Goal: Information Seeking & Learning: Find specific fact

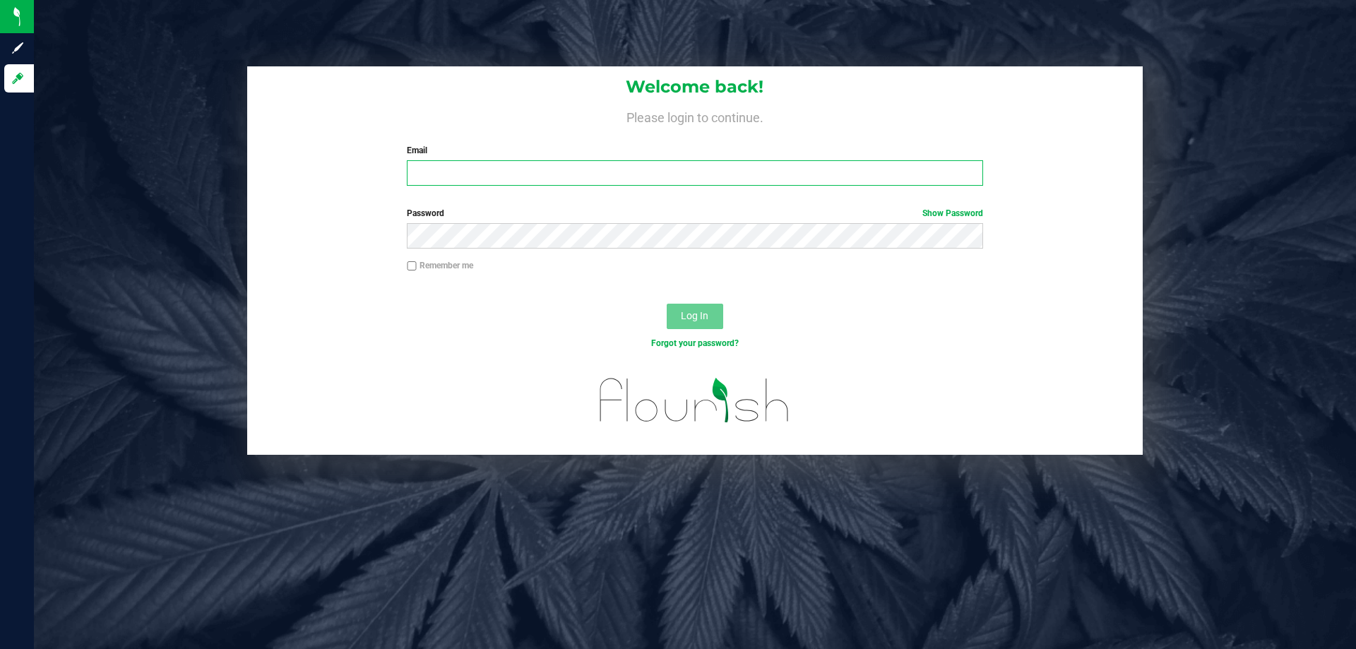
click at [430, 167] on input "Email" at bounding box center [695, 172] width 576 height 25
type input "[EMAIL_ADDRESS][DOMAIN_NAME]"
click at [685, 311] on span "Log In" at bounding box center [695, 315] width 28 height 11
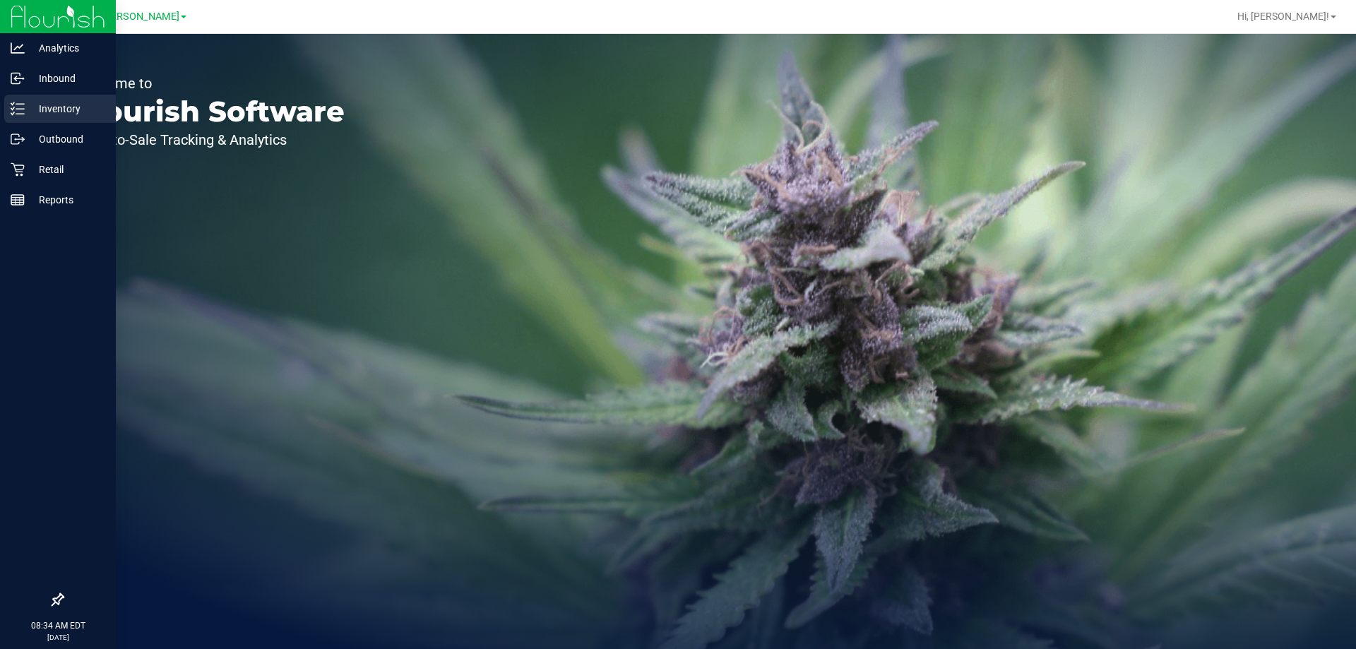
click at [42, 103] on p "Inventory" at bounding box center [67, 108] width 85 height 17
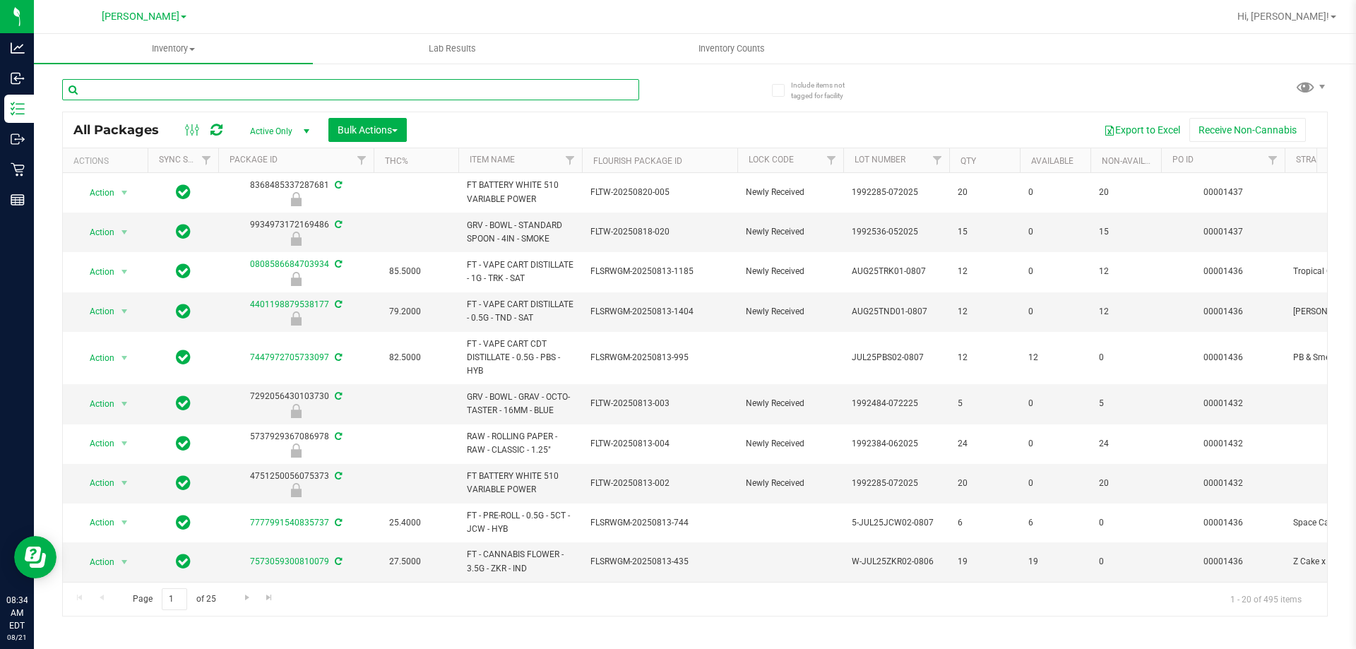
drag, startPoint x: 187, startPoint y: 90, endPoint x: 189, endPoint y: 103, distance: 12.9
click at [189, 102] on div at bounding box center [350, 95] width 577 height 32
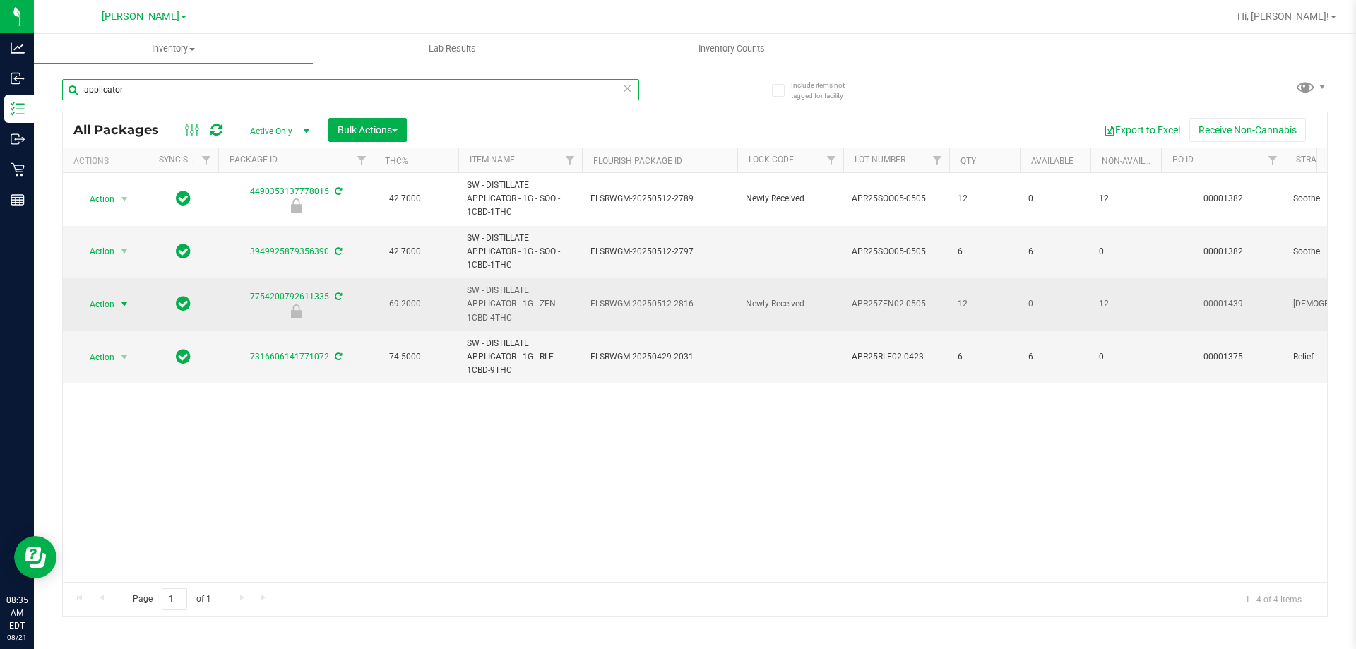
type input "applicator"
click at [118, 304] on span "select" at bounding box center [125, 305] width 18 height 20
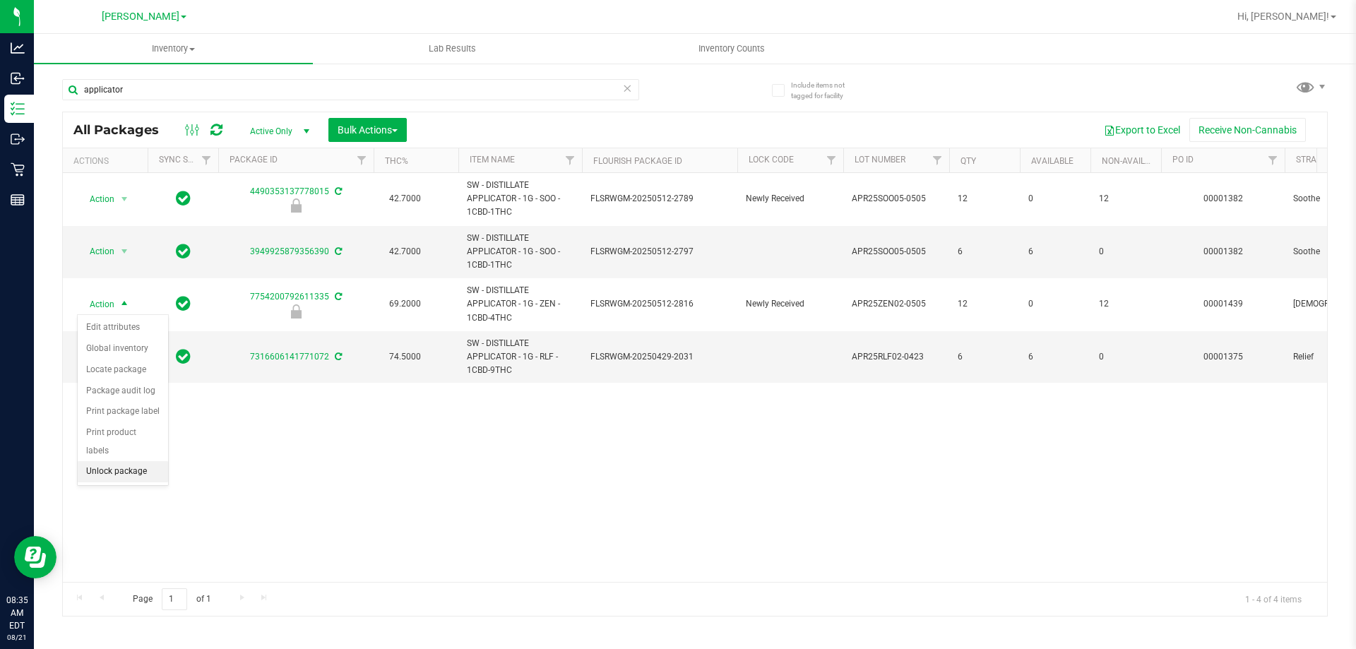
click at [140, 461] on li "Unlock package" at bounding box center [123, 471] width 90 height 21
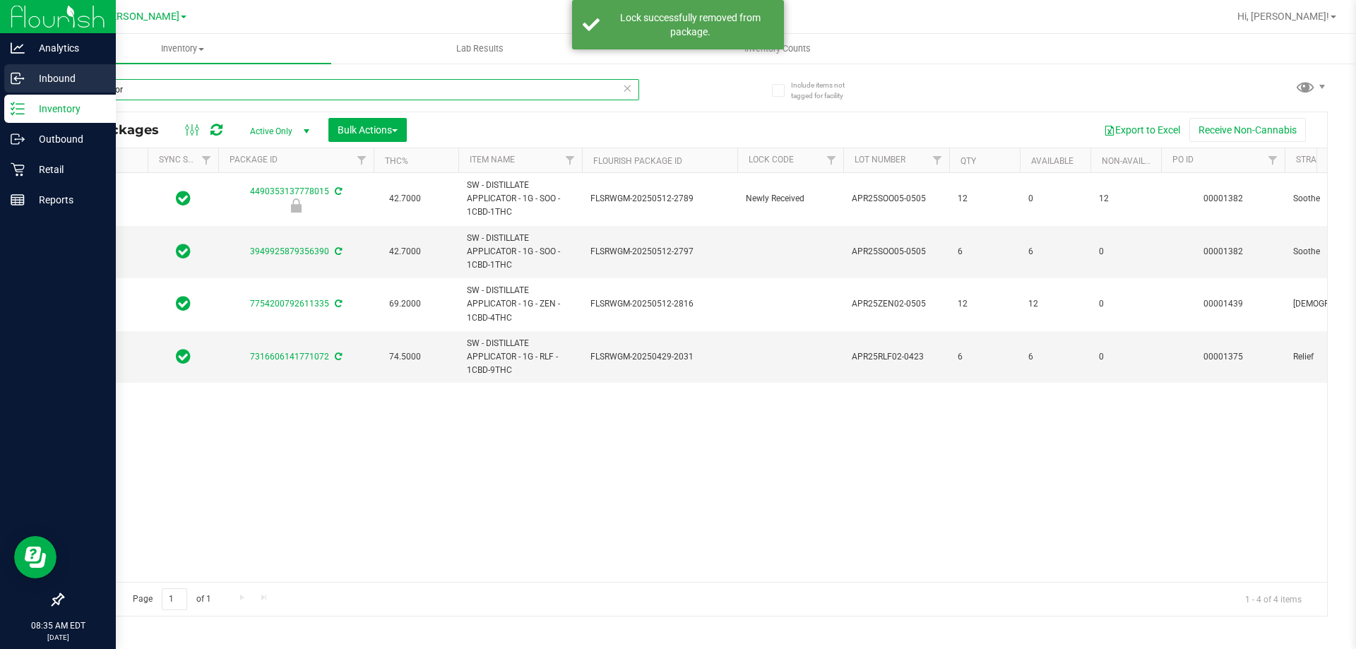
drag, startPoint x: 129, startPoint y: 85, endPoint x: 15, endPoint y: 89, distance: 113.8
click at [14, 90] on div "Analytics Inbound Inventory Outbound Retail Reports 08:35 AM EDT [DATE] 08/21 […" at bounding box center [678, 324] width 1356 height 649
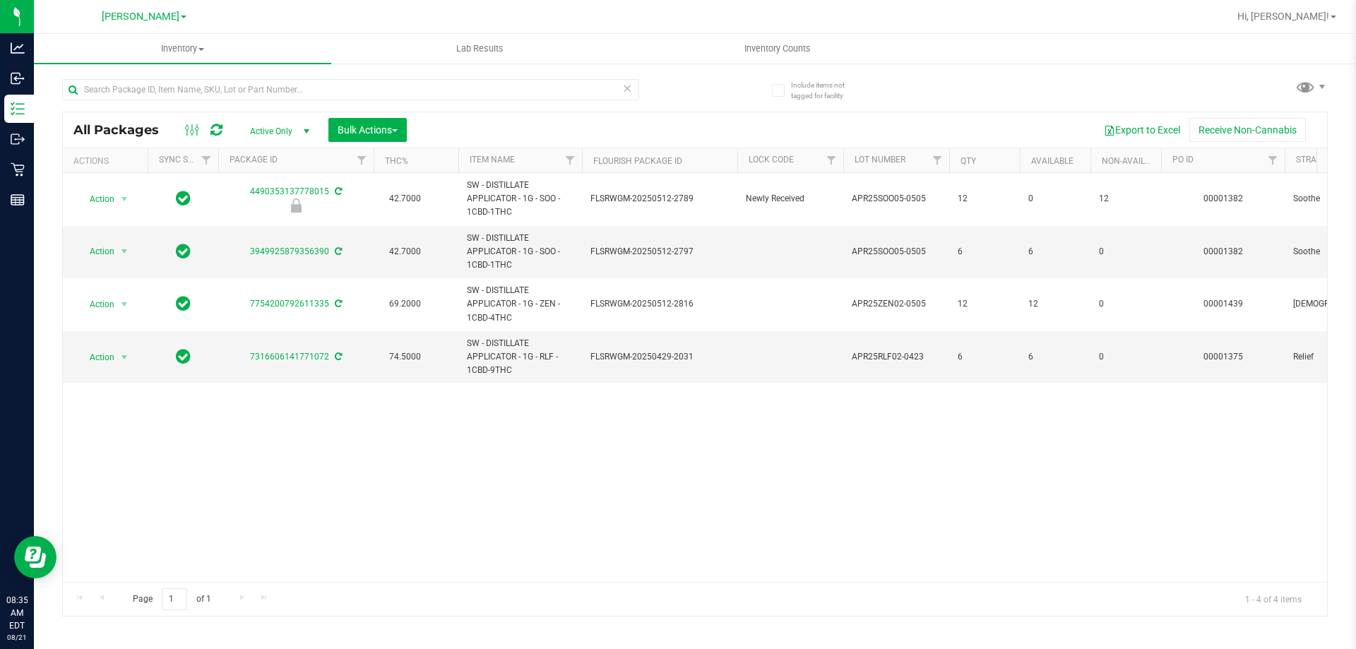
click at [436, 463] on div "Action Action Edit attributes Global inventory Locate package Package audit log…" at bounding box center [695, 377] width 1265 height 409
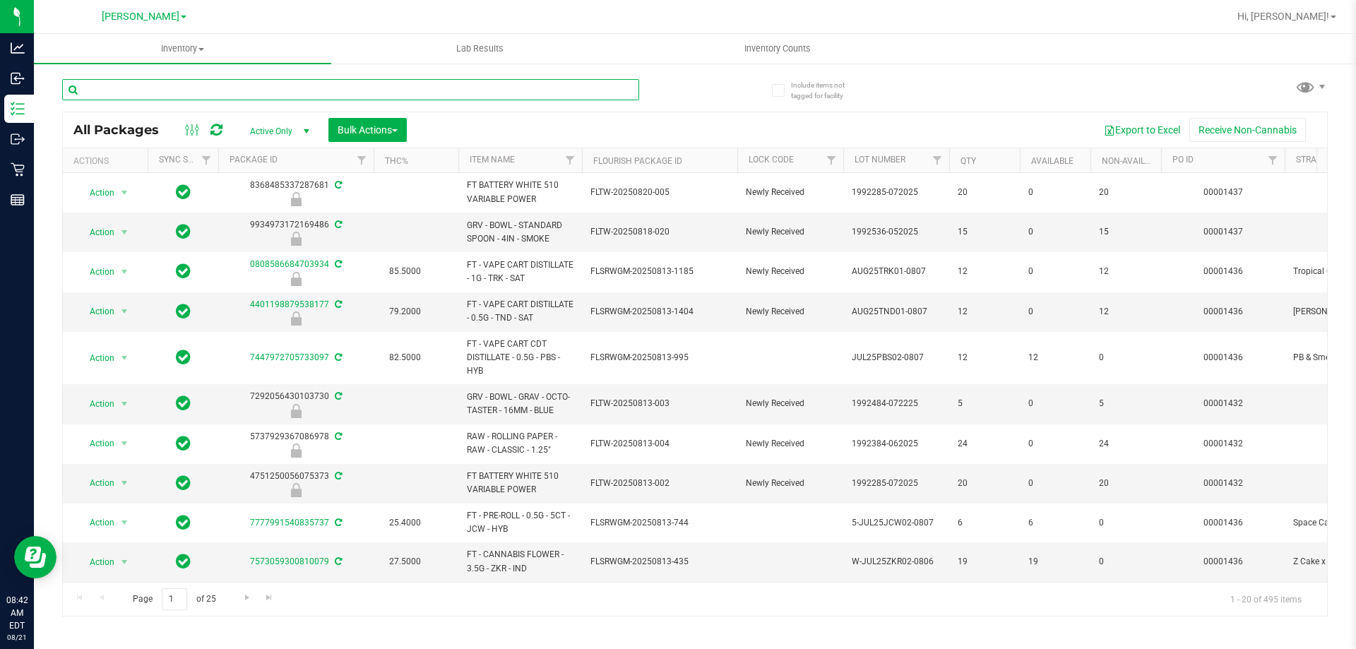
click at [180, 98] on input "text" at bounding box center [350, 89] width 577 height 21
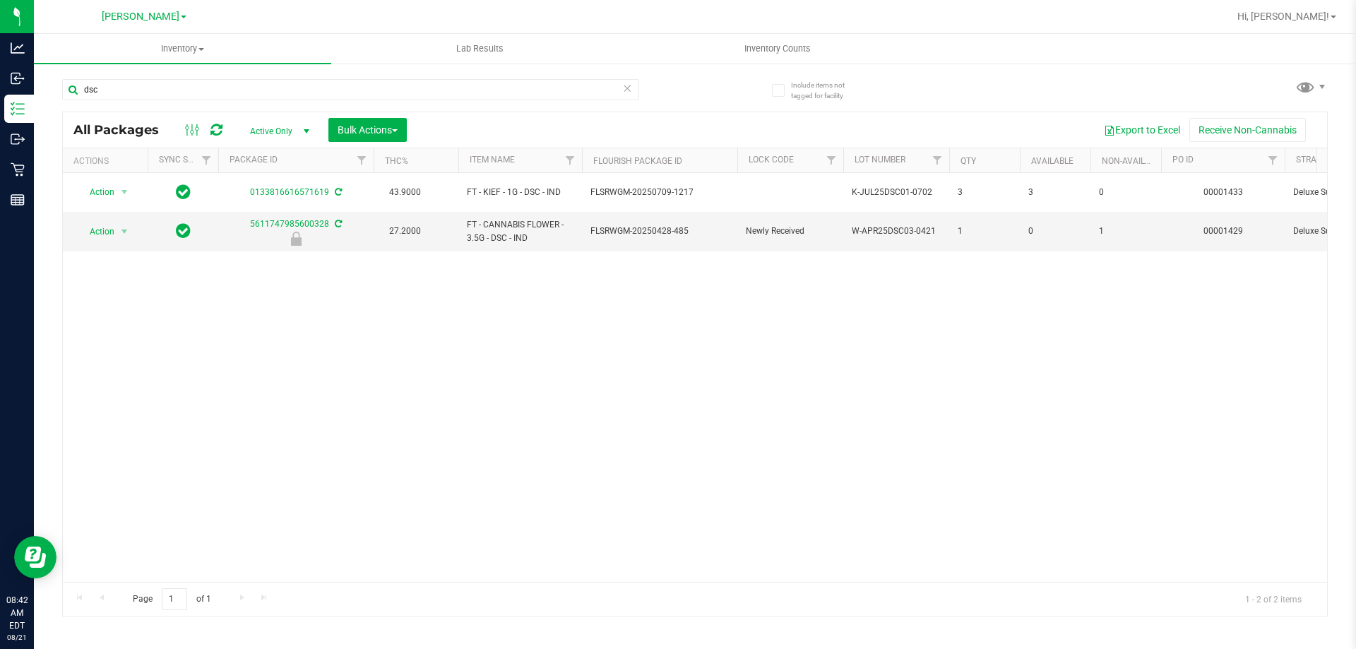
click at [540, 320] on div "Action Action Adjust qty Create package Edit attributes Global inventory Locate…" at bounding box center [695, 377] width 1265 height 409
click at [505, 335] on div "Action Action Adjust qty Create package Edit attributes Global inventory Locate…" at bounding box center [695, 377] width 1265 height 409
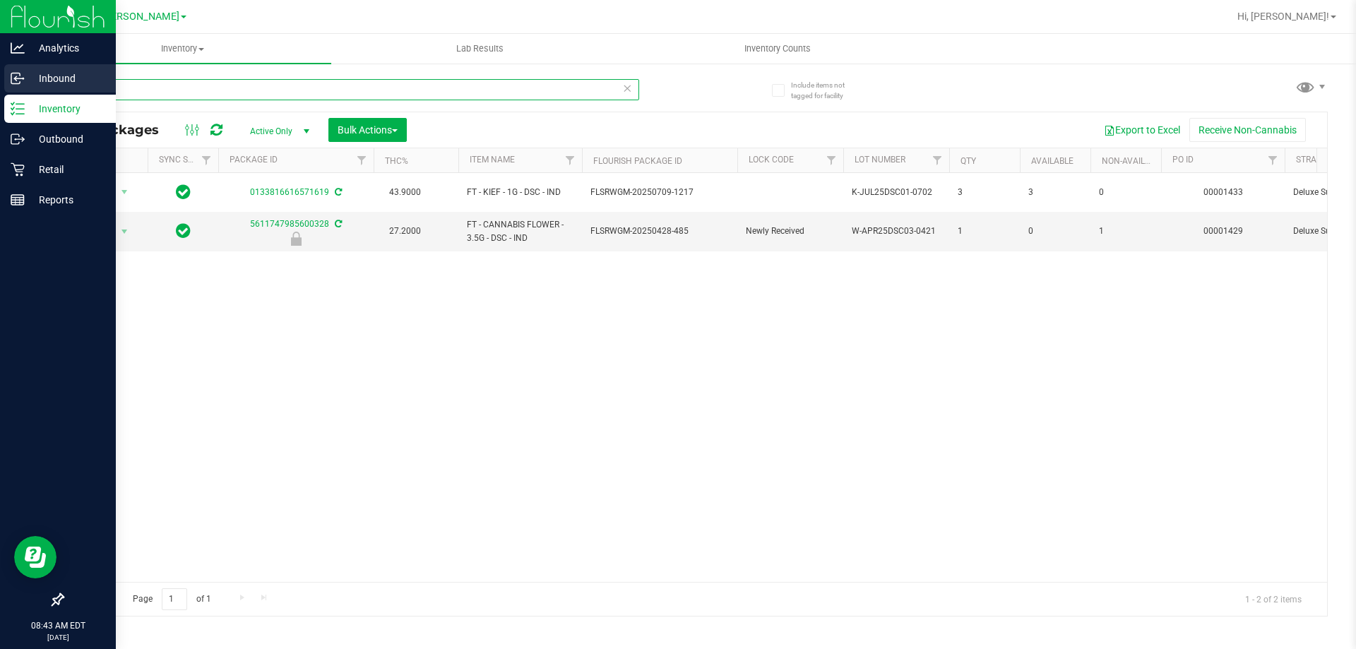
drag, startPoint x: 94, startPoint y: 90, endPoint x: 39, endPoint y: 84, distance: 55.5
click at [0, 85] on div "Analytics Inbound Inventory Outbound Retail Reports 08:43 AM EDT [DATE] 08/21 […" at bounding box center [678, 324] width 1356 height 649
type input "super boof"
drag, startPoint x: 81, startPoint y: 87, endPoint x: 35, endPoint y: 80, distance: 46.5
click at [0, 89] on div "Analytics Inbound Inventory Outbound Retail Reports 08:43 AM EDT [DATE] 08/21 […" at bounding box center [678, 324] width 1356 height 649
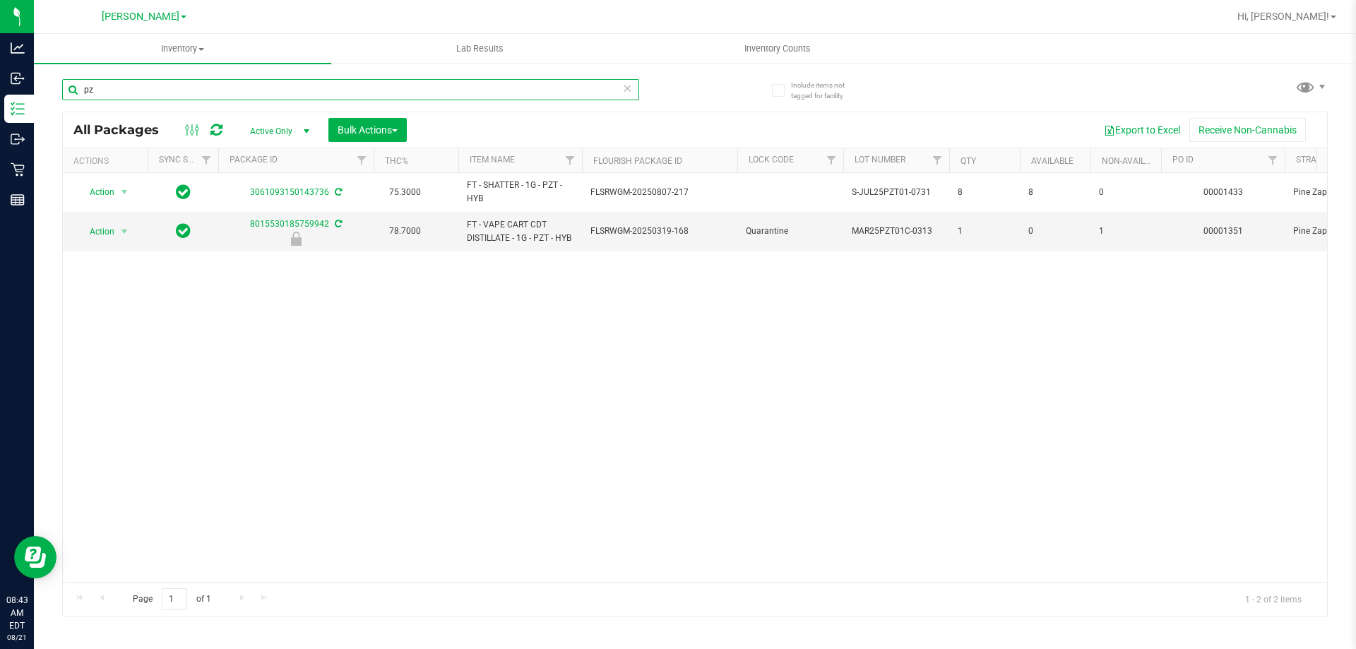
type input "p"
type input "stw"
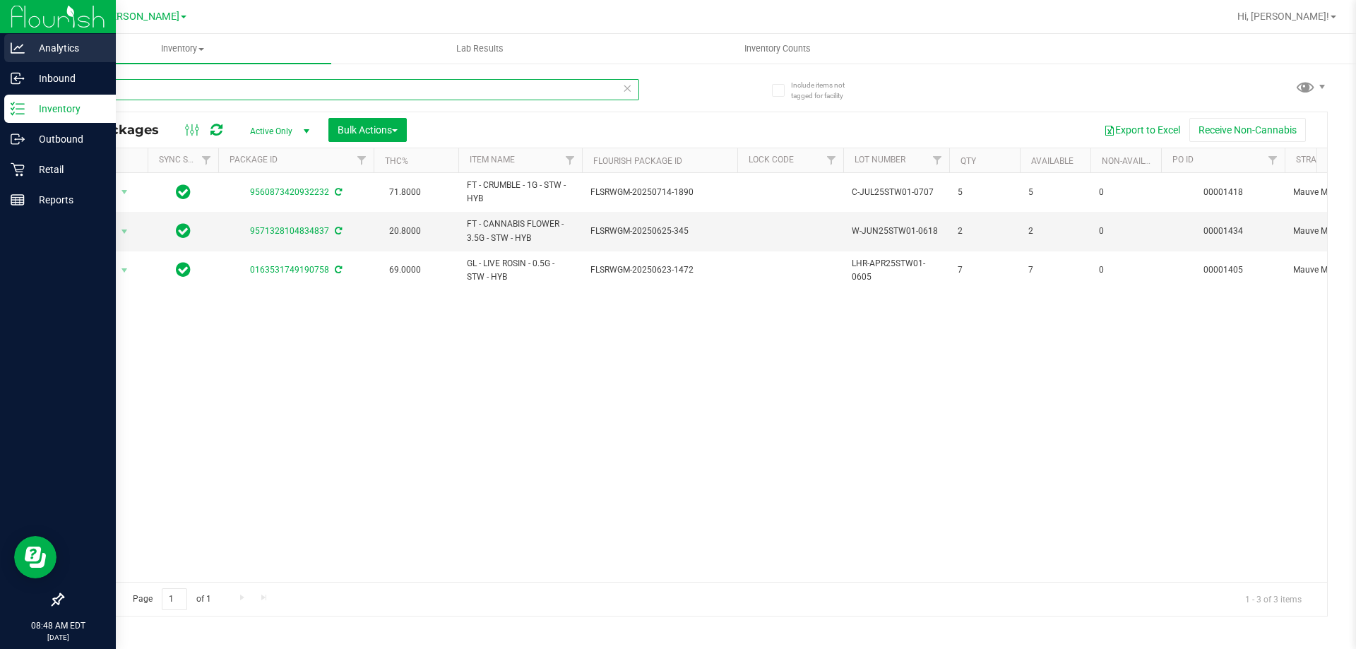
drag, startPoint x: 117, startPoint y: 88, endPoint x: 76, endPoint y: 54, distance: 52.6
click at [22, 66] on div "Analytics Inbound Inventory Outbound Retail Reports 08:48 AM EDT [DATE] 08/21 […" at bounding box center [678, 324] width 1356 height 649
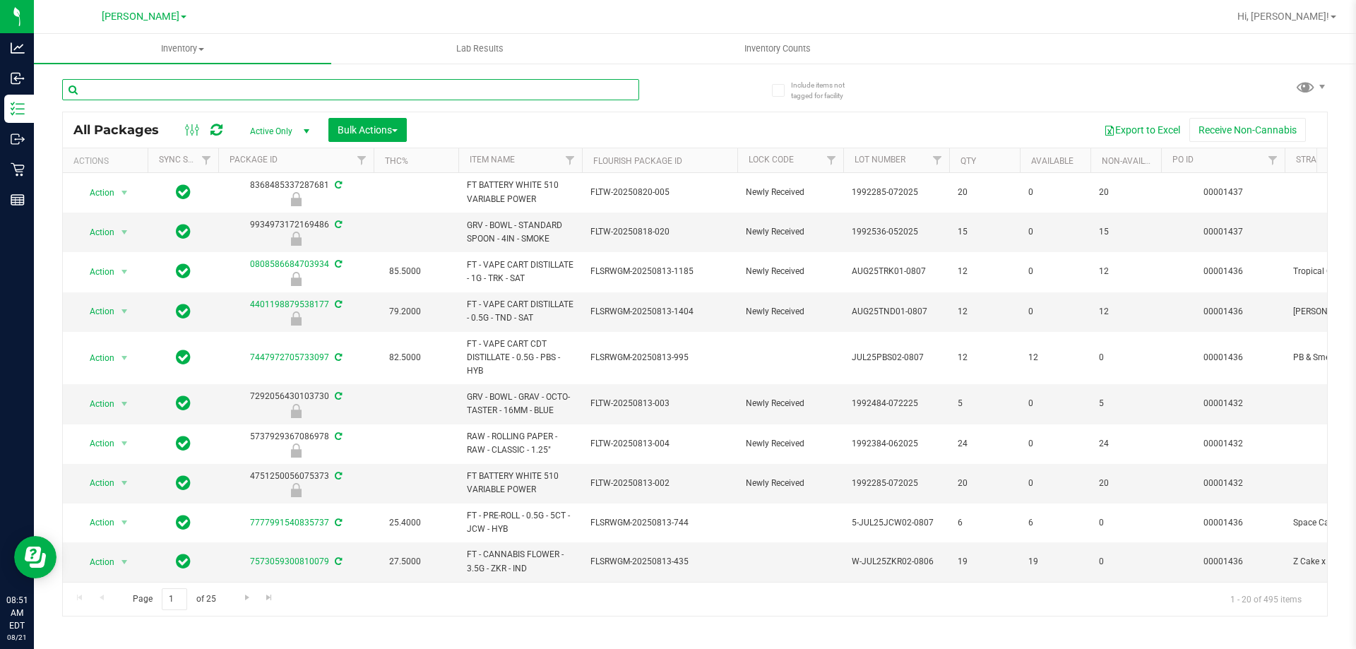
click at [198, 99] on input "text" at bounding box center [350, 89] width 577 height 21
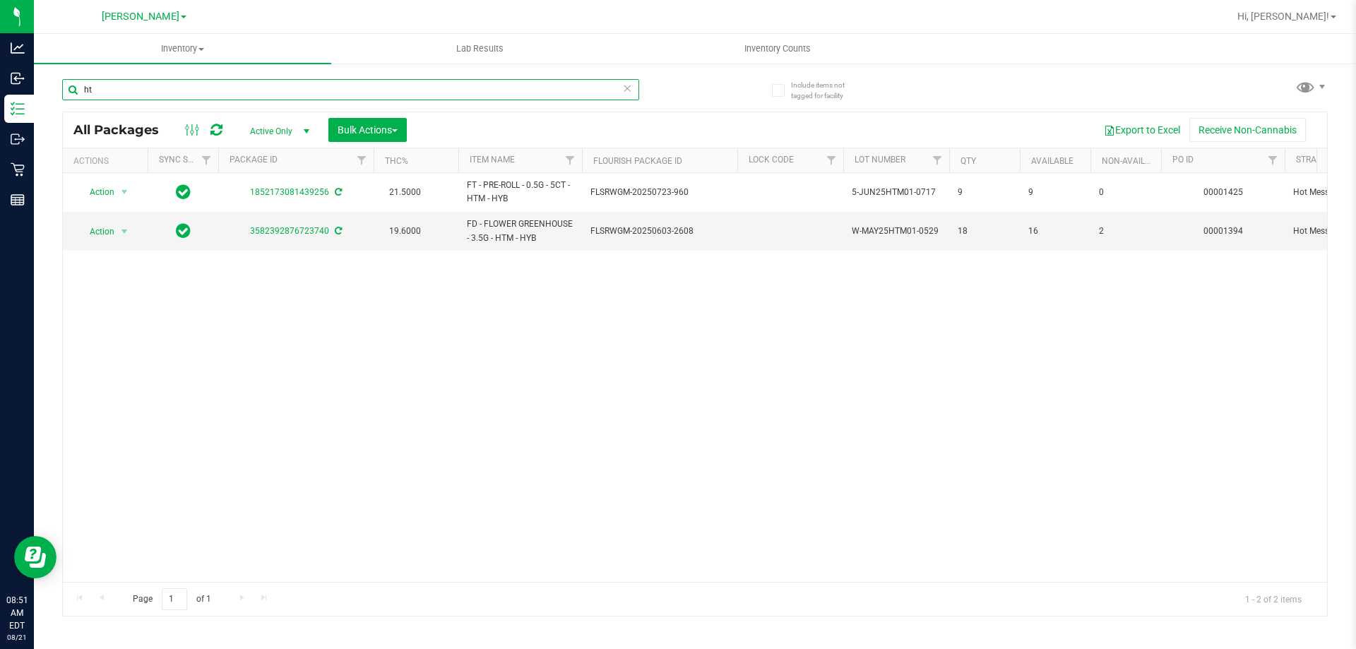
type input "h"
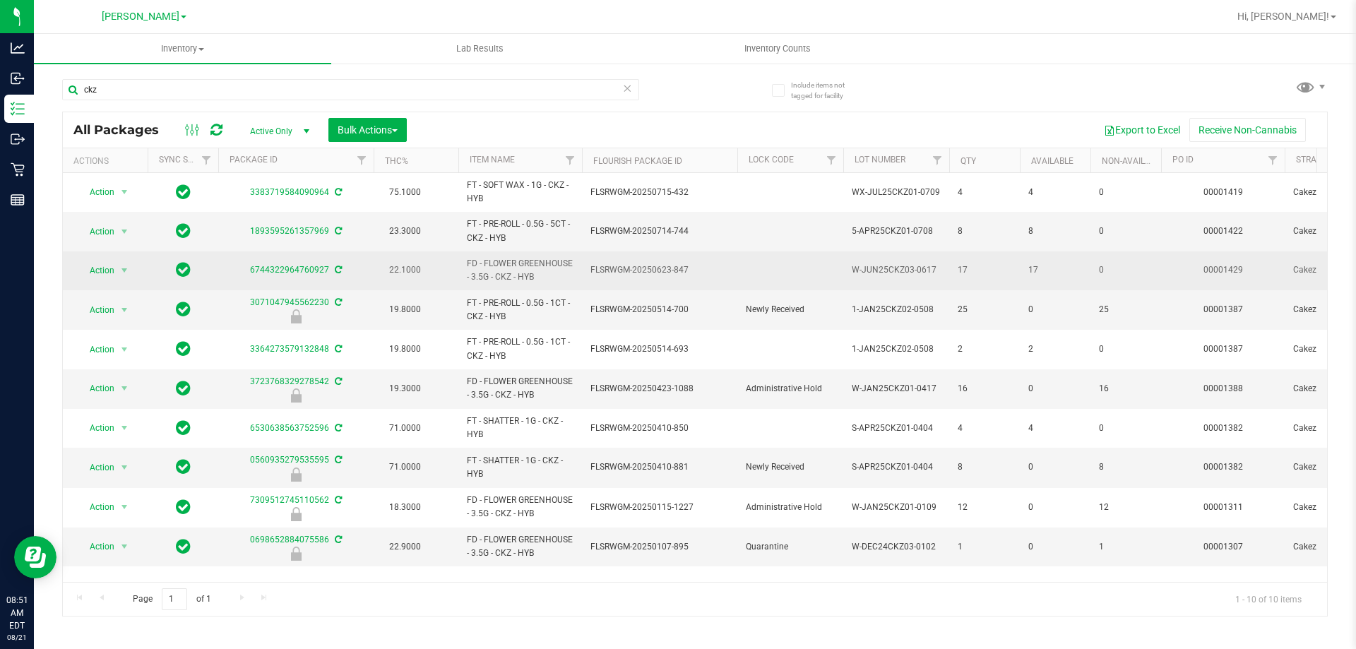
drag, startPoint x: 544, startPoint y: 283, endPoint x: 455, endPoint y: 277, distance: 89.2
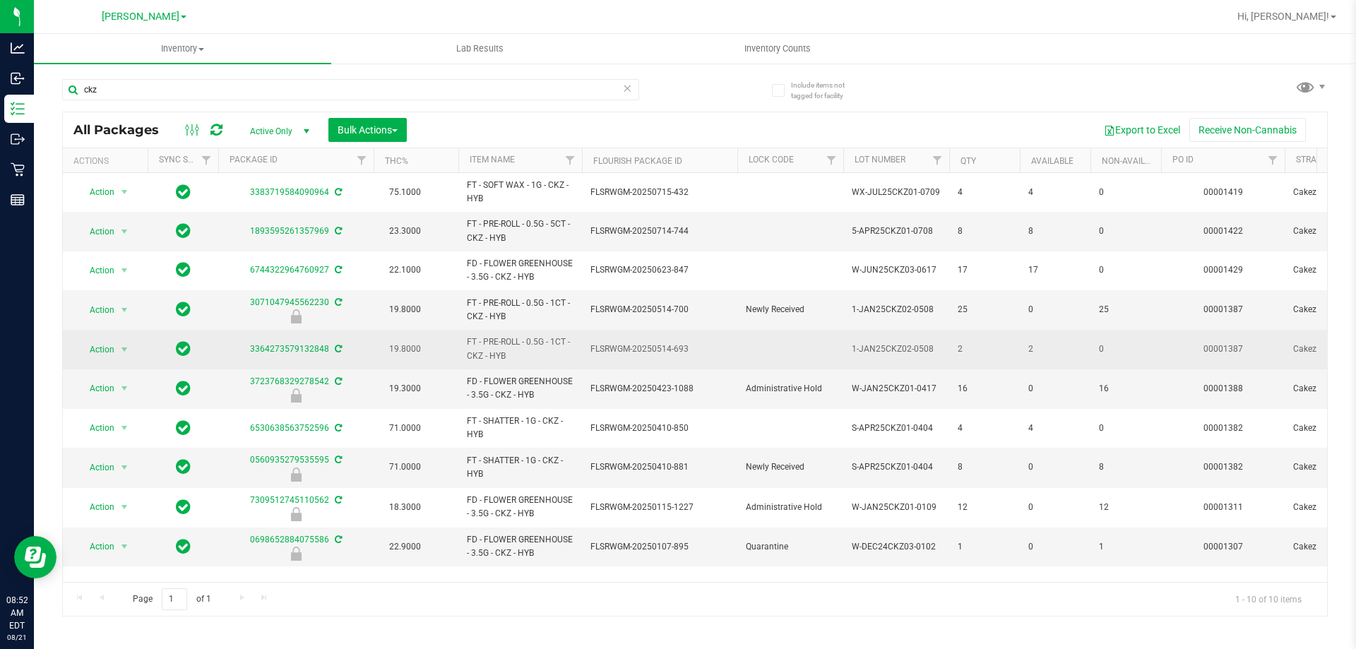
copy tr "FD - FLOWER GREENHOUSE - 3.5G - CKZ - HYB"
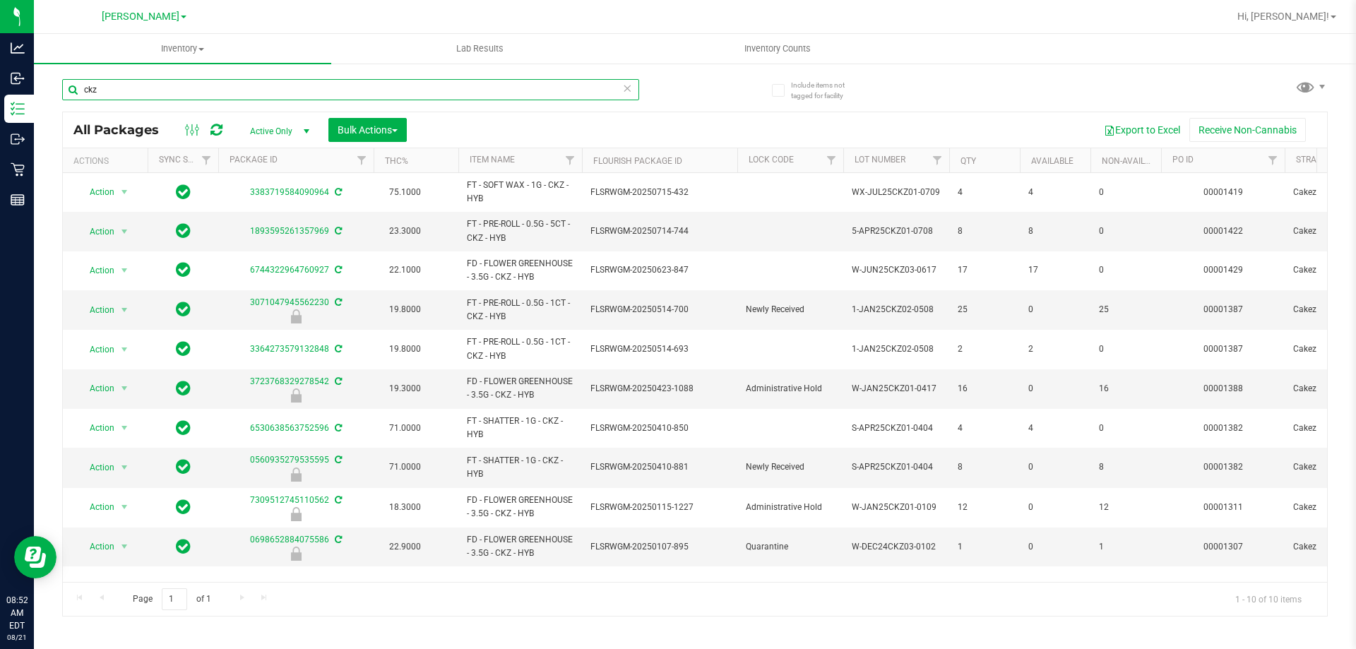
drag, startPoint x: 113, startPoint y: 100, endPoint x: 49, endPoint y: 100, distance: 63.6
click at [49, 100] on div "Include items not tagged for facility ckz All Packages Active Only Active Only …" at bounding box center [695, 277] width 1323 height 431
paste input "FD - FLOWER GREENHOUSE - 3.5G - CKZ - HYB"
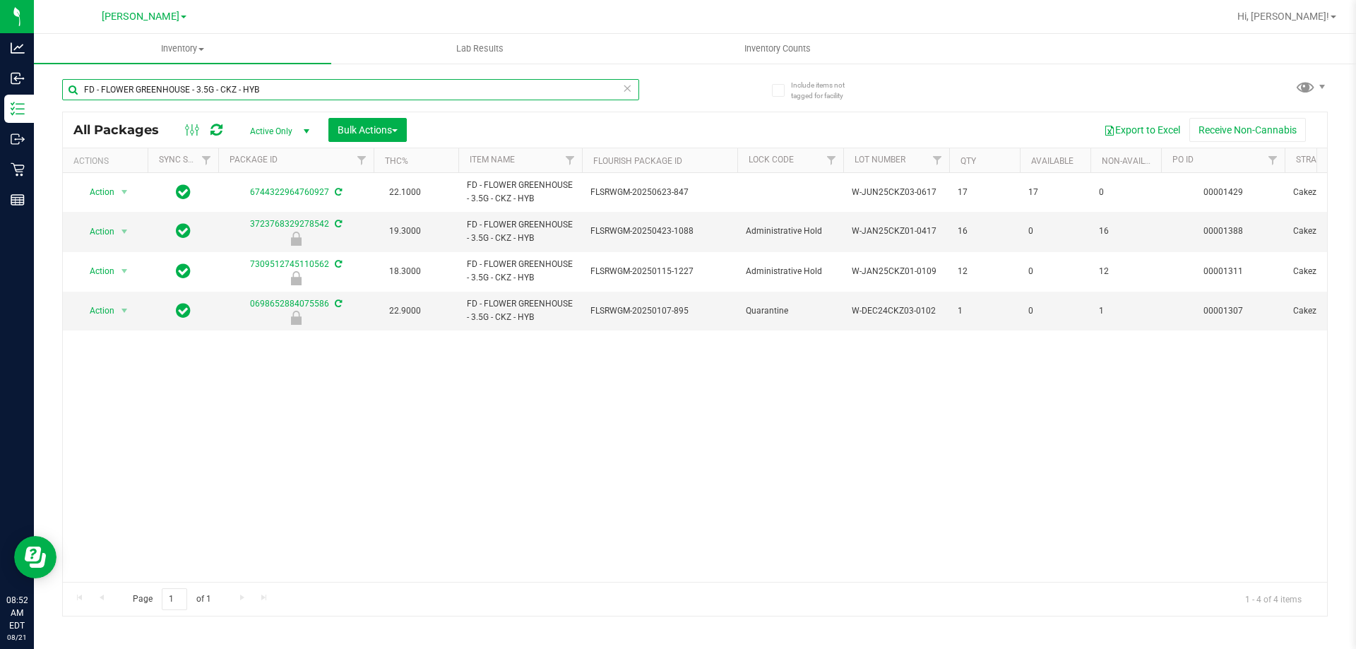
drag, startPoint x: 281, startPoint y: 90, endPoint x: 232, endPoint y: 88, distance: 49.5
click at [232, 88] on input "FD - FLOWER GREENHOUSE - 3.5G - CKZ - HYB" at bounding box center [350, 89] width 577 height 21
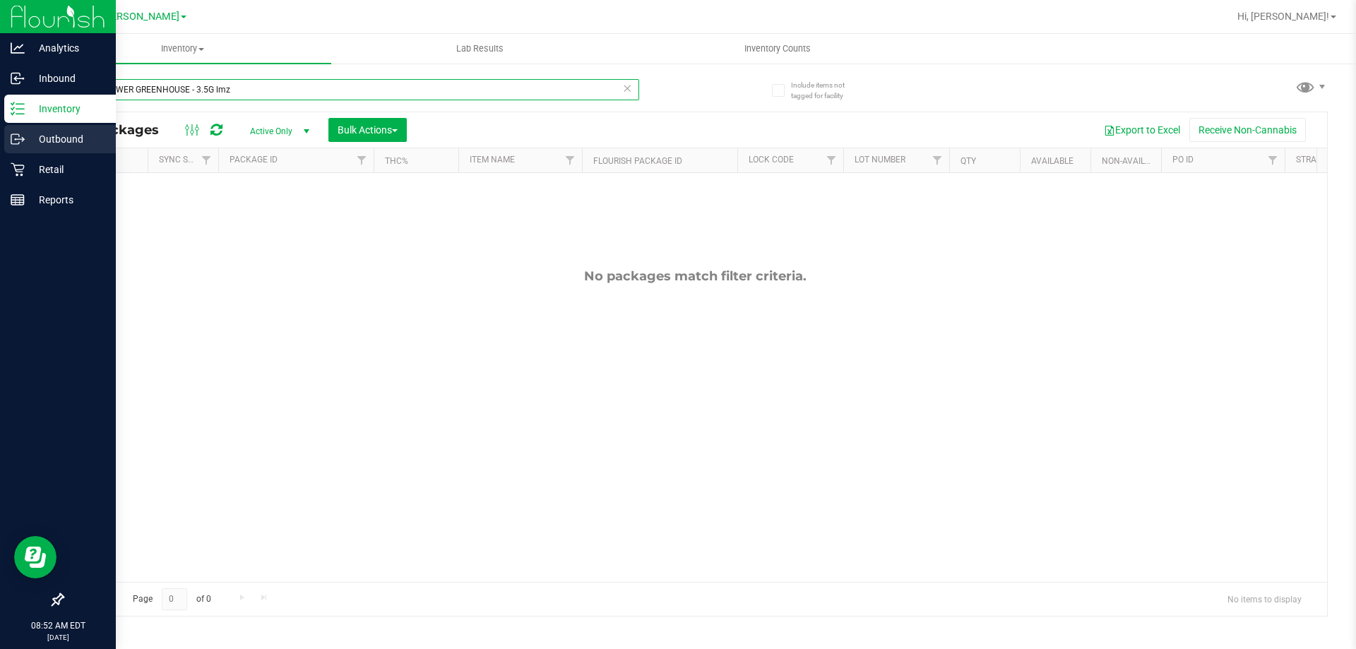
drag, startPoint x: 263, startPoint y: 88, endPoint x: 18, endPoint y: 139, distance: 250.5
click at [8, 139] on div "Analytics Inbound Inventory Outbound Retail Reports 08:52 AM EDT [DATE] 08/21 […" at bounding box center [678, 324] width 1356 height 649
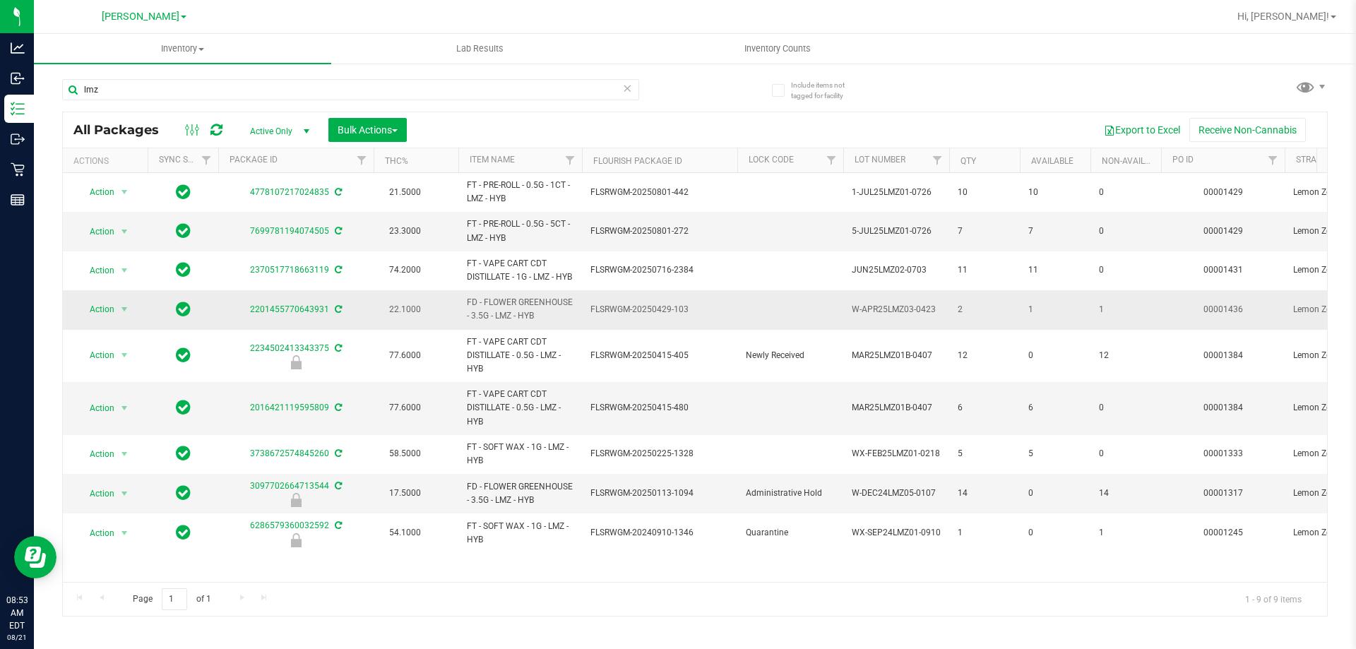
drag, startPoint x: 550, startPoint y: 328, endPoint x: 461, endPoint y: 315, distance: 90.6
click at [461, 315] on td "FD - FLOWER GREENHOUSE - 3.5G - LMZ - HYB" at bounding box center [521, 309] width 124 height 39
copy span "FD - FLOWER GREENHOUSE - 3.5G - LMZ - HYB"
drag, startPoint x: 118, startPoint y: 88, endPoint x: 74, endPoint y: 88, distance: 43.8
click at [74, 88] on input "lmz" at bounding box center [350, 89] width 577 height 21
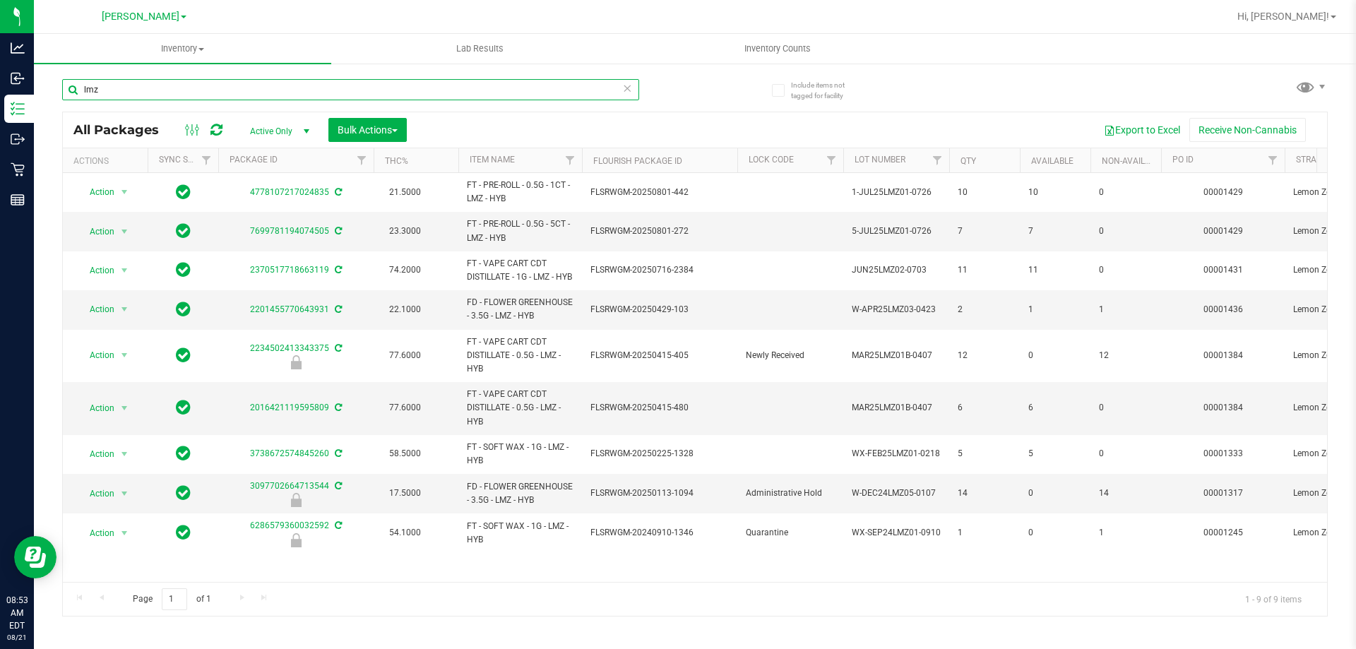
paste input "FD - FLOWER GREENHOUSE - 3.5G - LMZ - HYB"
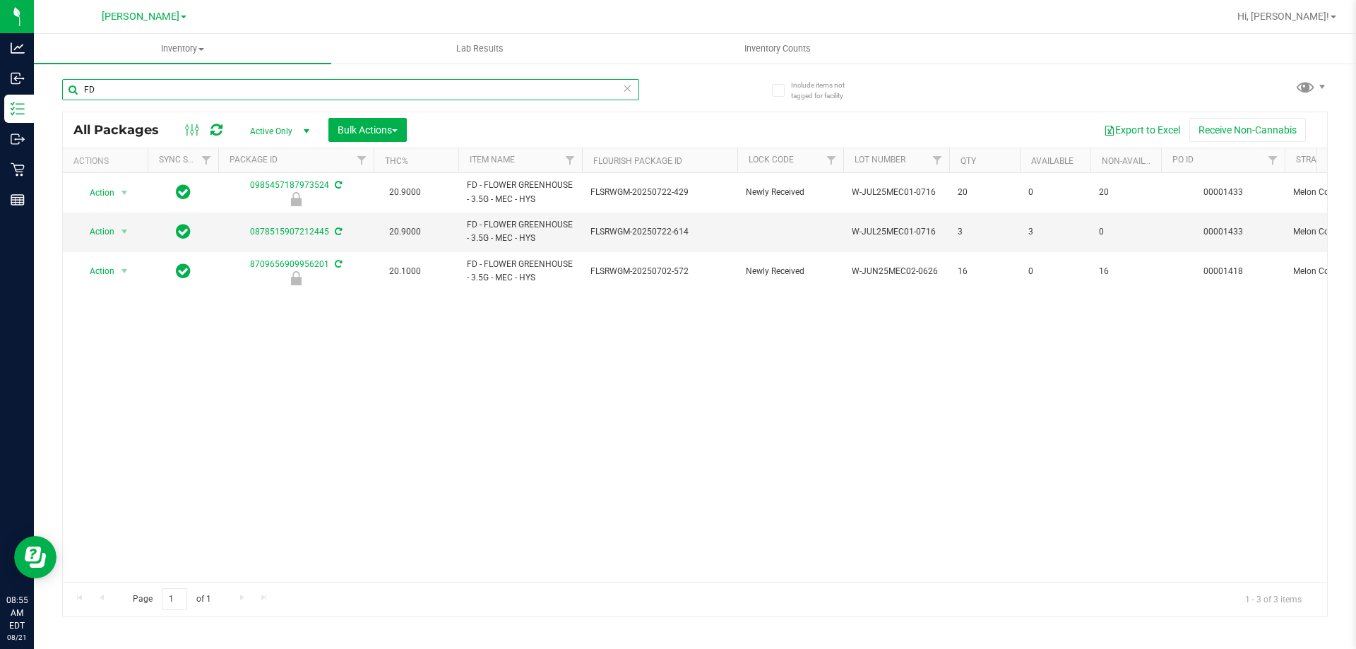
type input "F"
type input "fic"
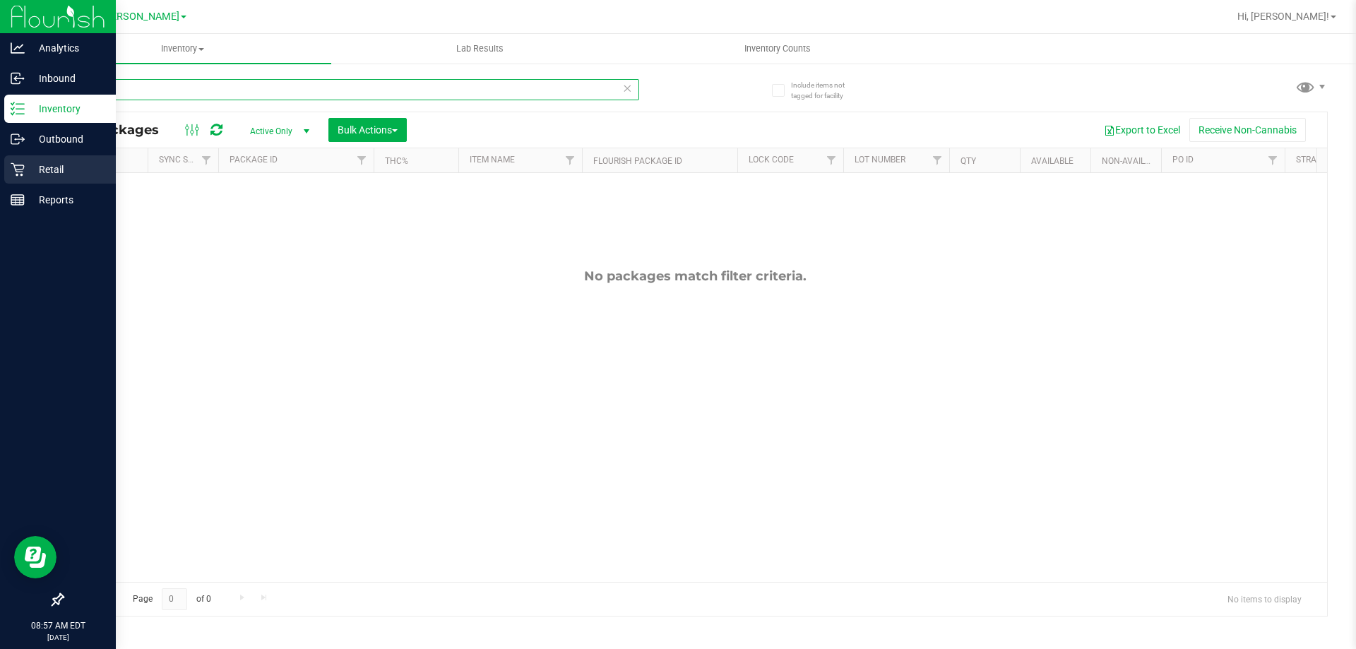
drag, startPoint x: 170, startPoint y: 89, endPoint x: 23, endPoint y: 185, distance: 176.2
click at [42, 117] on div "Include items not tagged for facility fic All Packages Active Only Active Only …" at bounding box center [695, 277] width 1323 height 431
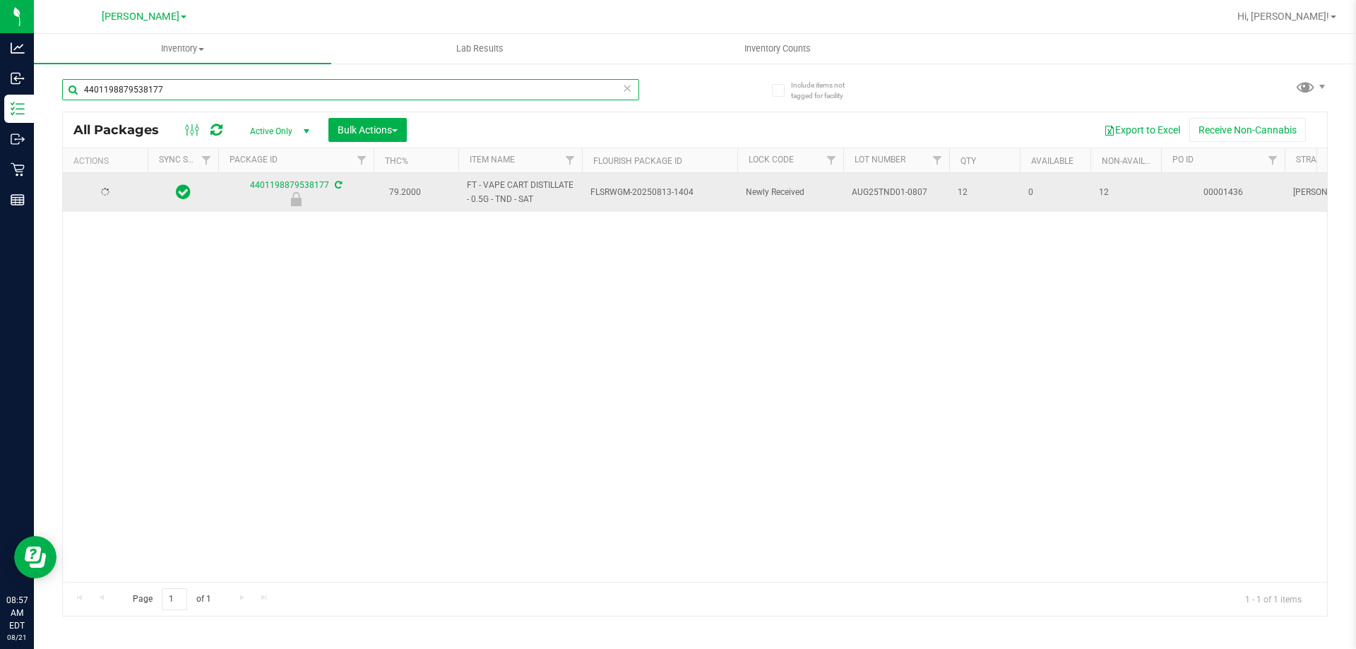
type input "4401198879538177"
click at [122, 192] on span "select" at bounding box center [124, 192] width 11 height 11
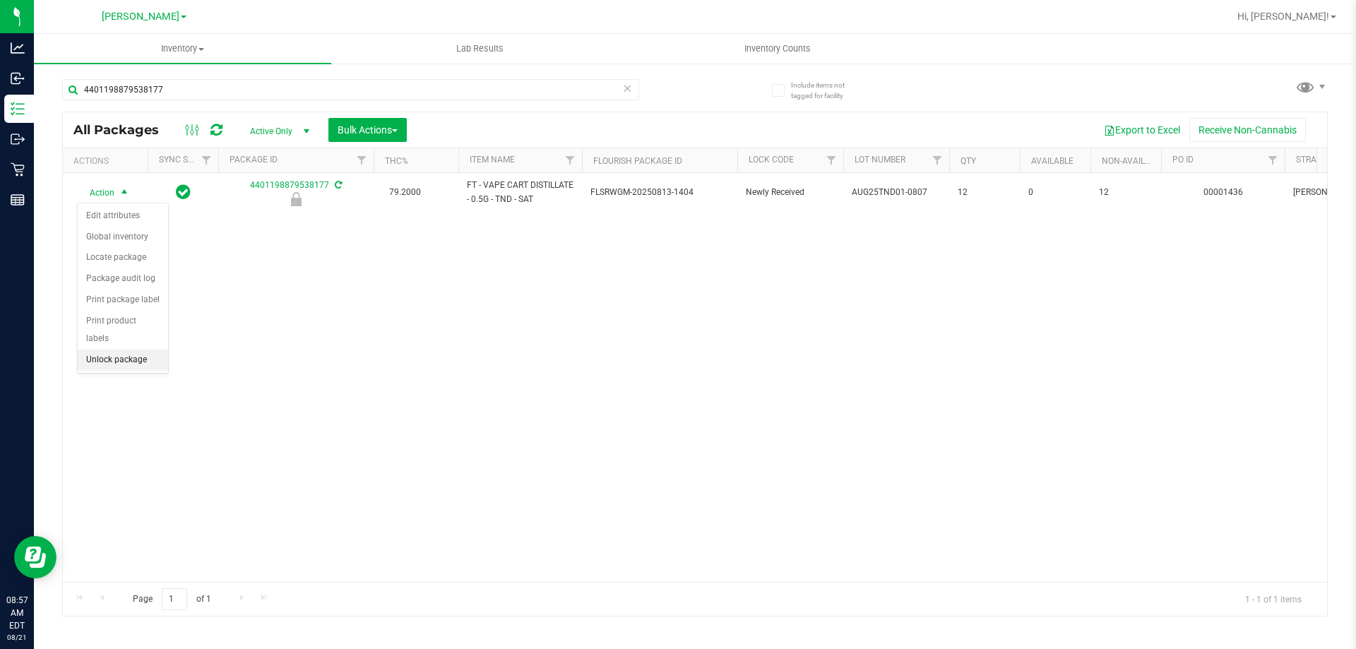
click at [134, 350] on li "Unlock package" at bounding box center [123, 360] width 90 height 21
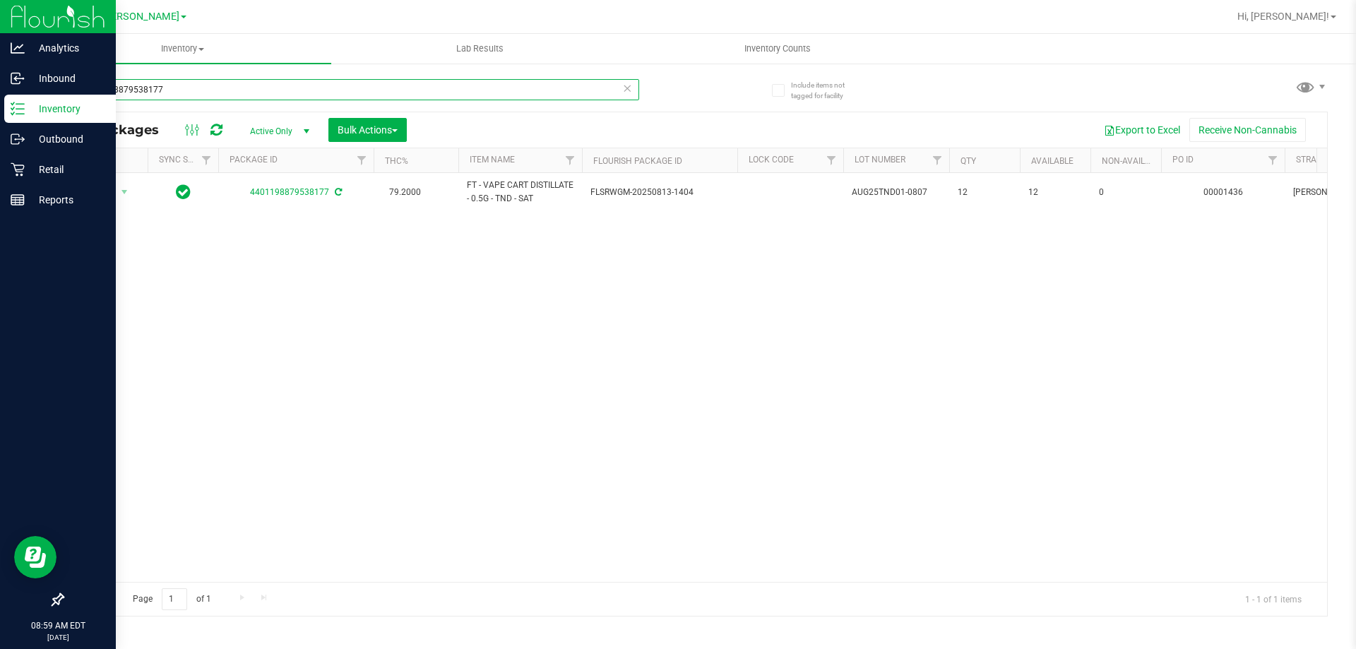
drag, startPoint x: 213, startPoint y: 96, endPoint x: 670, endPoint y: 122, distance: 457.9
click at [35, 102] on div "Analytics Inbound Inventory Outbound Retail Reports 08:59 AM EDT [DATE] 08/21 […" at bounding box center [678, 324] width 1356 height 649
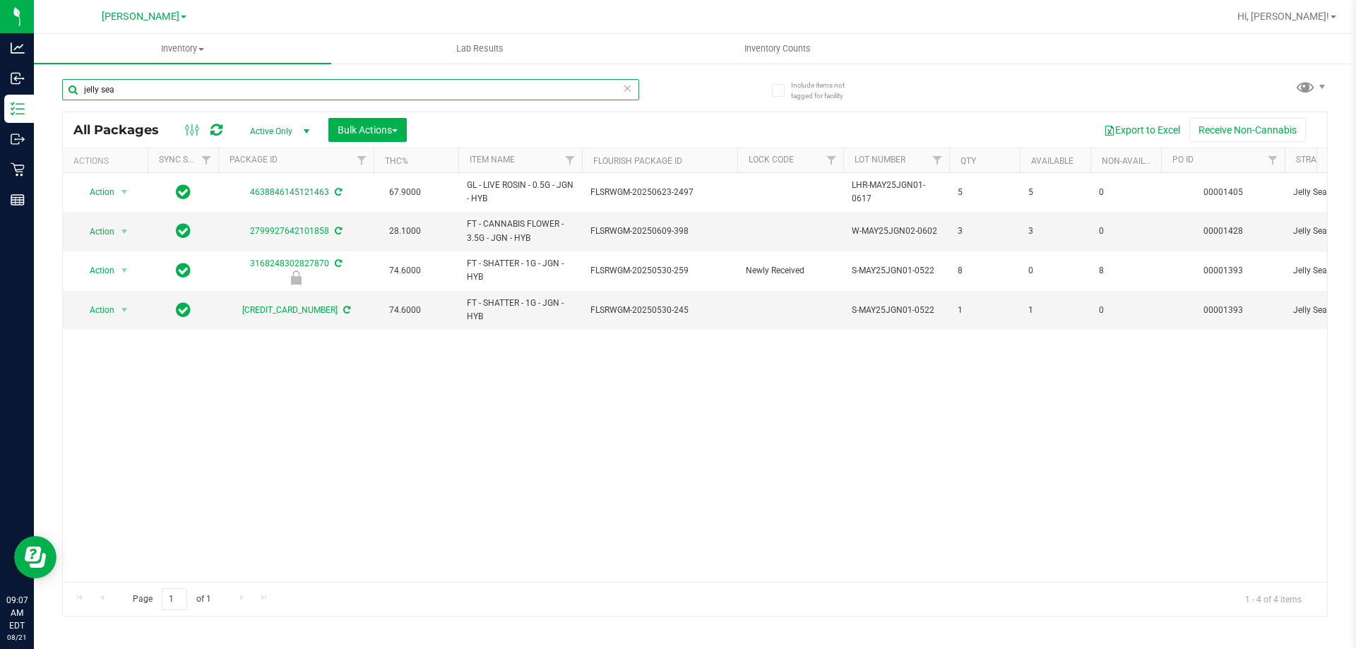
drag, startPoint x: 61, startPoint y: 93, endPoint x: 89, endPoint y: 88, distance: 28.7
click at [58, 93] on div "Include items not tagged for facility jelly sea All Packages Active Only Active…" at bounding box center [695, 277] width 1323 height 431
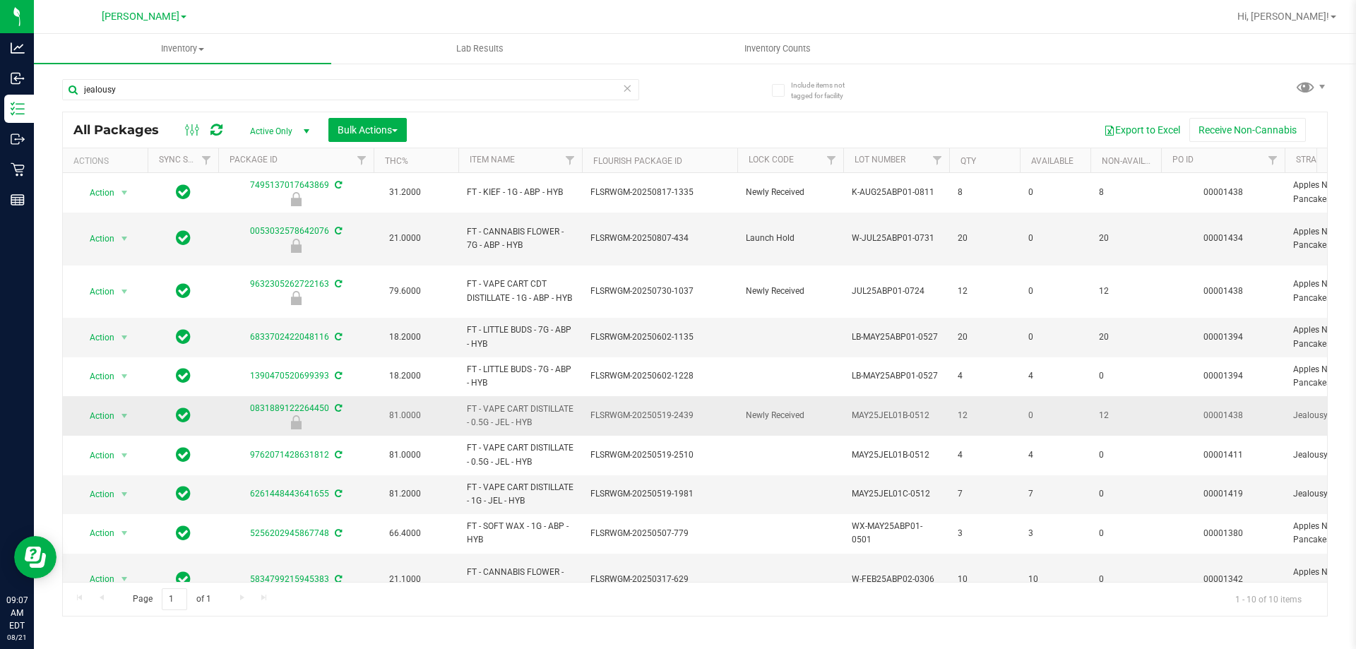
drag, startPoint x: 538, startPoint y: 425, endPoint x: 464, endPoint y: 420, distance: 74.4
click at [464, 420] on td "FT - VAPE CART DISTILLATE - 0.5G - JEL - HYB" at bounding box center [521, 416] width 124 height 40
copy span "FT - VAPE CART DISTILLATE - 0.5G - JEL - HYB"
drag, startPoint x: 132, startPoint y: 90, endPoint x: 34, endPoint y: 87, distance: 98.2
click at [34, 90] on div "Include items not tagged for facility jealousy All Packages Active Only Active …" at bounding box center [695, 277] width 1323 height 431
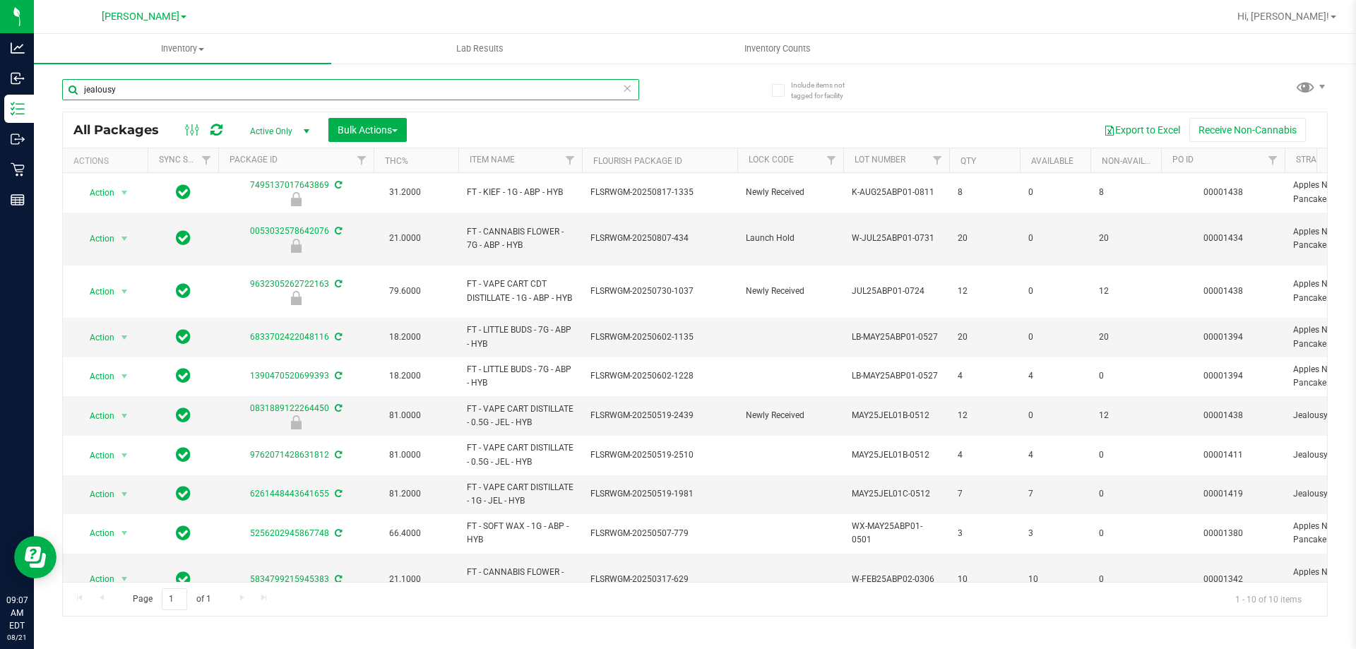
paste input "FT - VAPE CART DISTILLATE - 0.5G - JEL - HYB"
type input "FT - VAPE CART DISTILLATE - 0.5G - JEL - HYB"
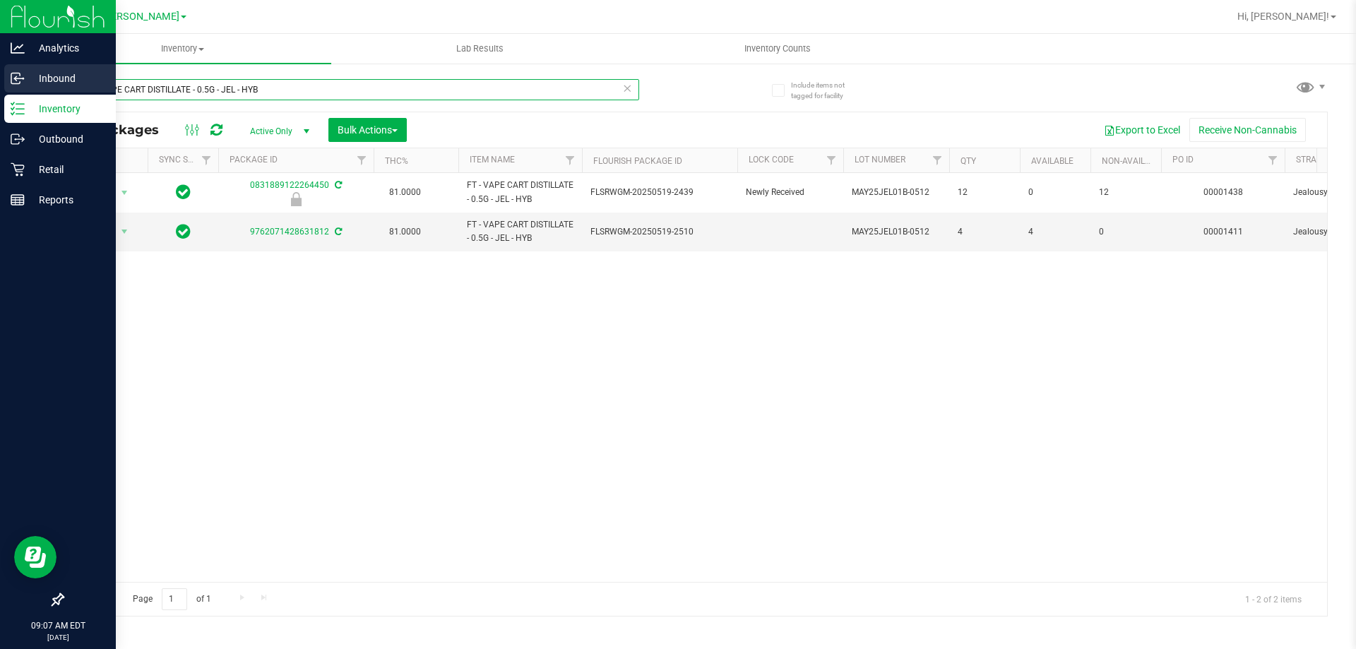
drag, startPoint x: 111, startPoint y: 91, endPoint x: 50, endPoint y: 78, distance: 62.2
click at [1, 91] on div "Analytics Inbound Inventory Outbound Retail Reports 09:07 AM EDT [DATE] 08/21 […" at bounding box center [678, 324] width 1356 height 649
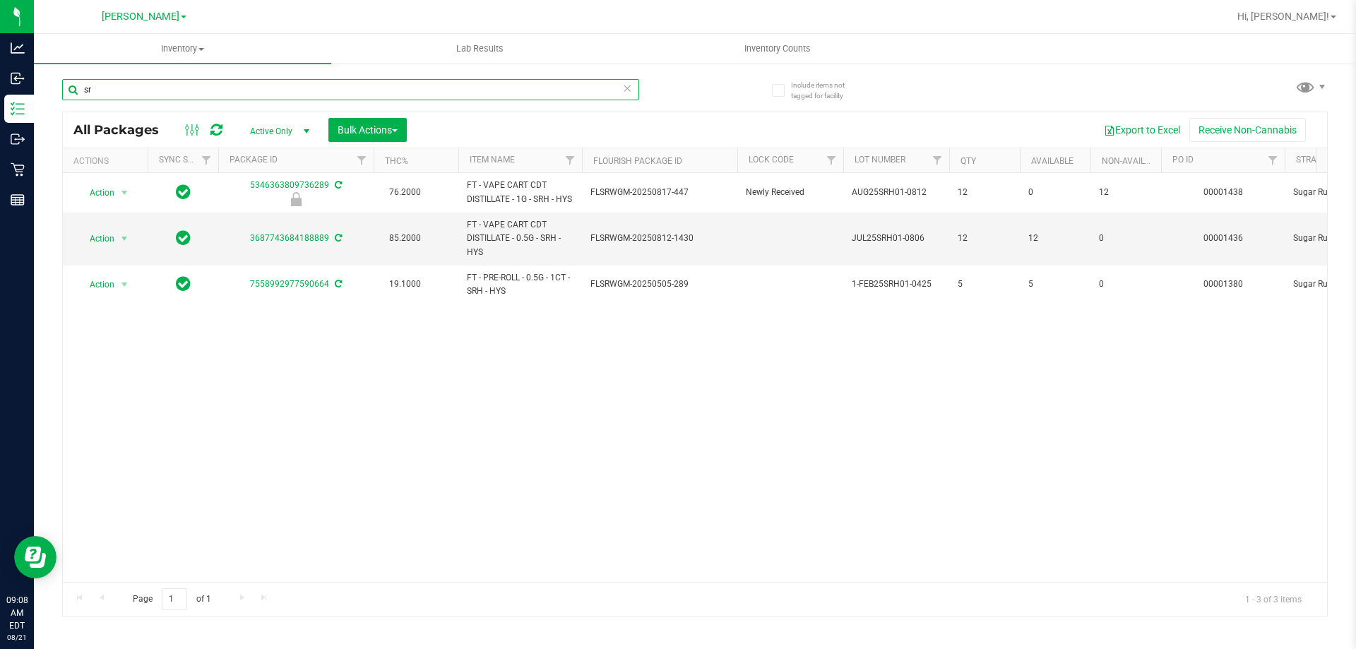
type input "s"
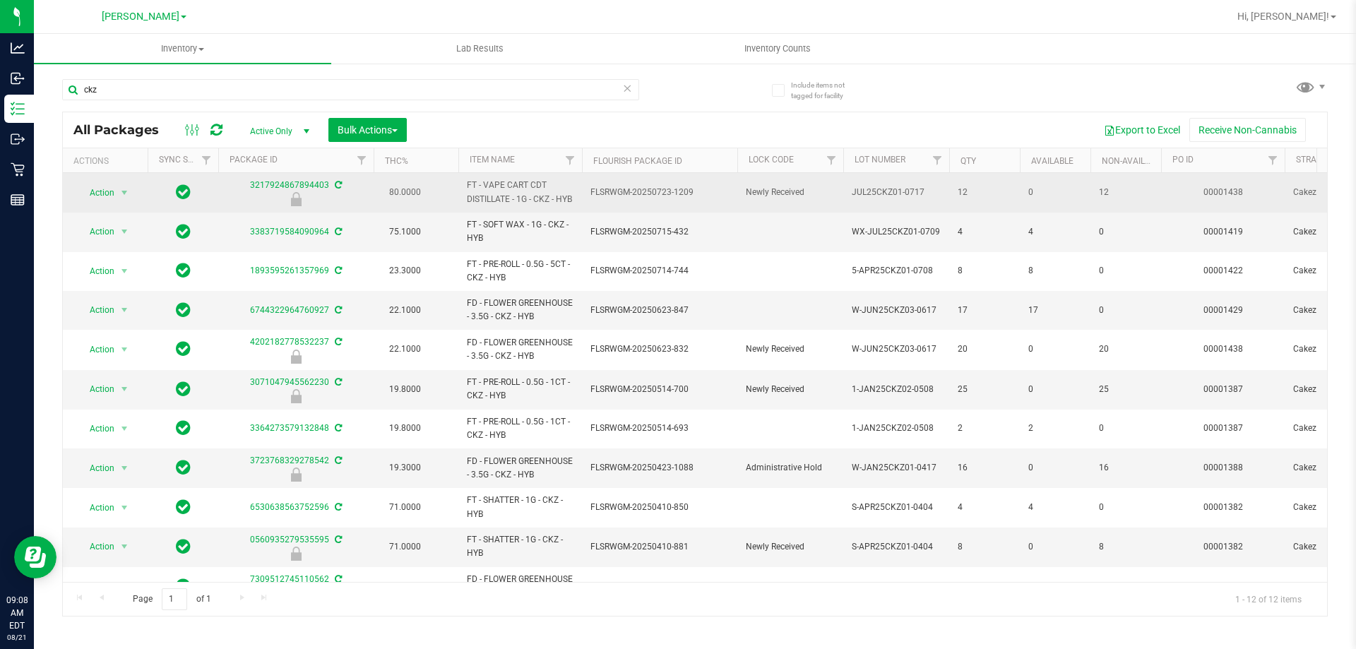
drag, startPoint x: 492, startPoint y: 212, endPoint x: 457, endPoint y: 201, distance: 36.4
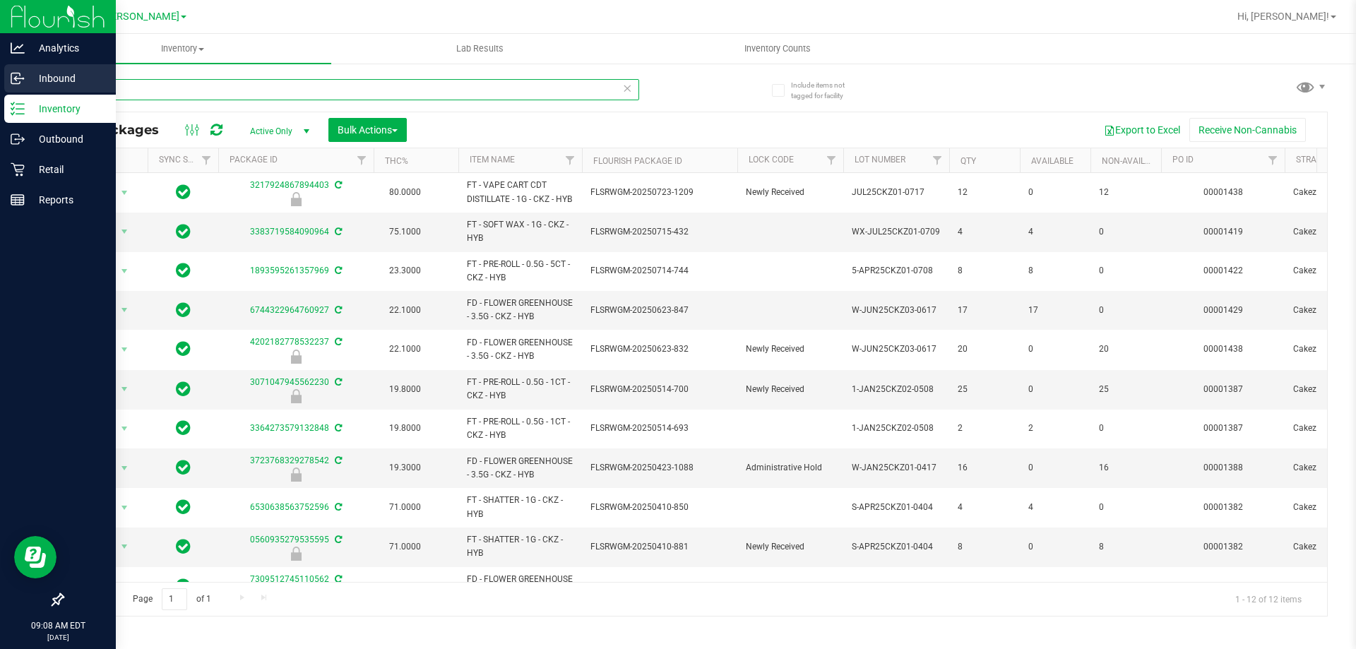
drag, startPoint x: 122, startPoint y: 89, endPoint x: 0, endPoint y: 92, distance: 121.6
click at [0, 92] on div "Analytics Inbound Inventory Outbound Retail Reports 09:08 AM EDT [DATE] 08/21 […" at bounding box center [678, 324] width 1356 height 649
paste input "FT - VAPE CART CDT DISTILLATE - 1G - CKZ - HYB"
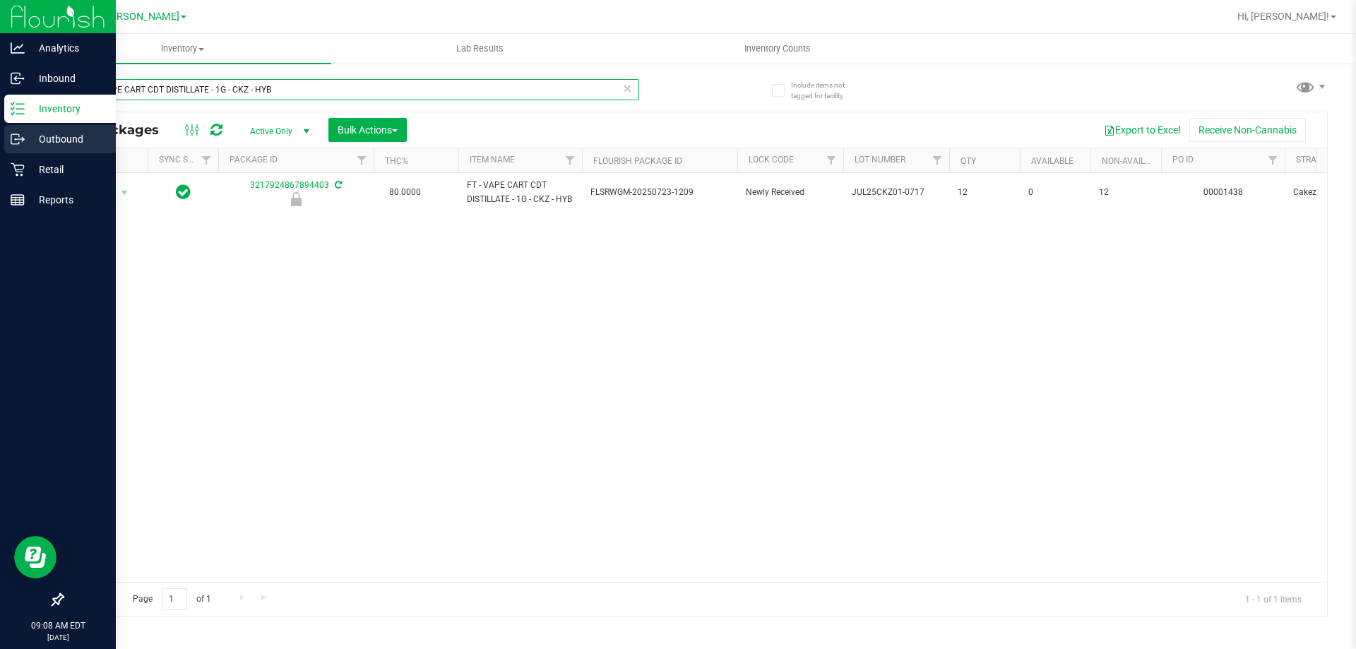
drag, startPoint x: 194, startPoint y: 110, endPoint x: 73, endPoint y: 136, distance: 123.1
click at [2, 136] on div "Analytics Inbound Inventory Outbound Retail Reports 09:08 AM EDT [DATE] 08/21 […" at bounding box center [678, 324] width 1356 height 649
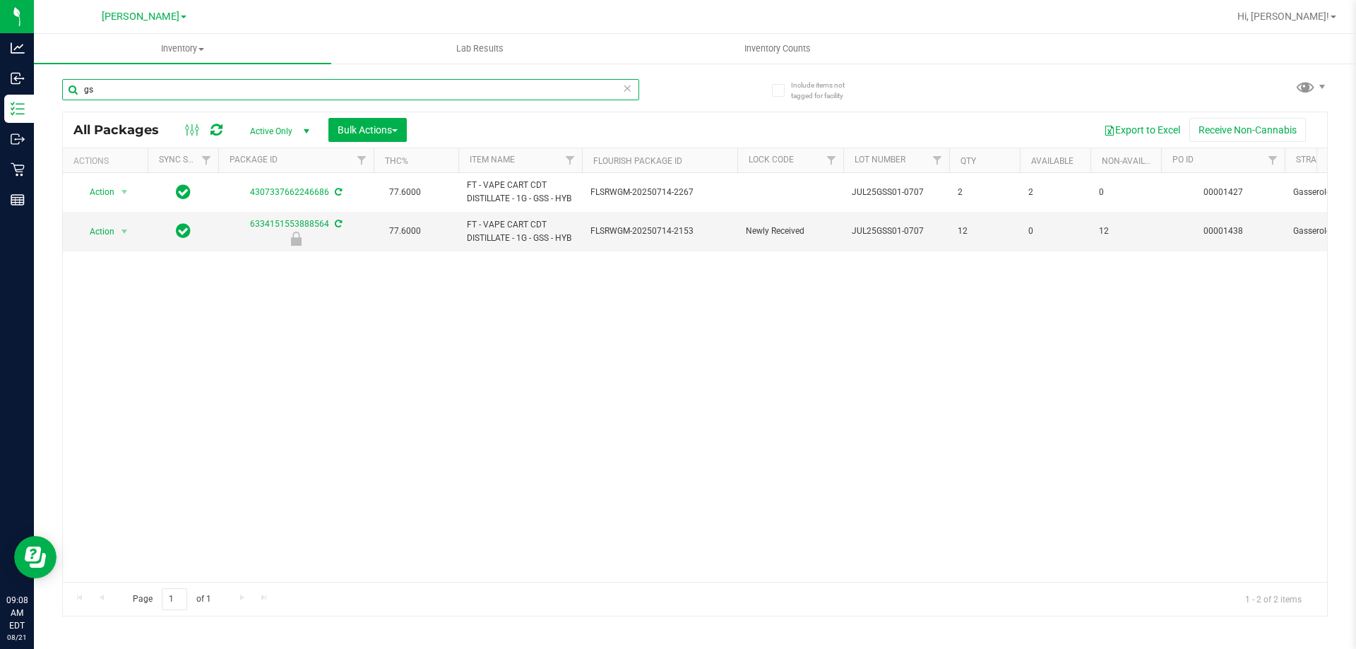
type input "g"
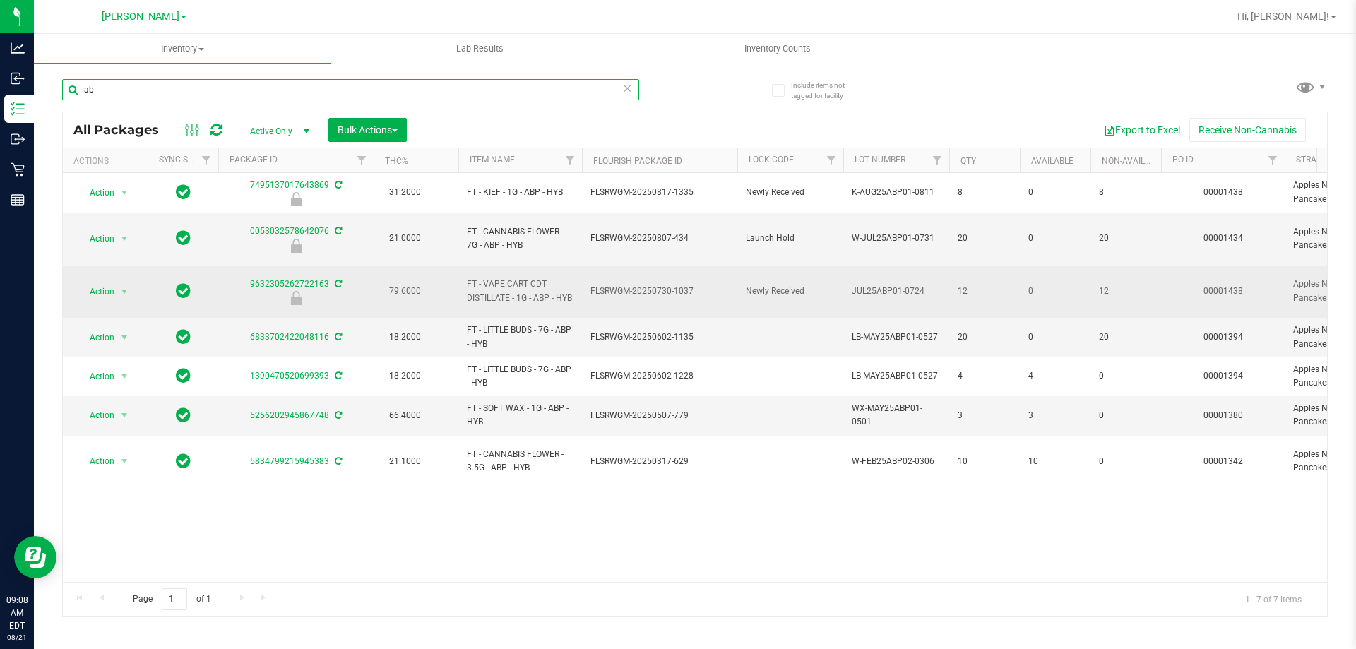
type input "a"
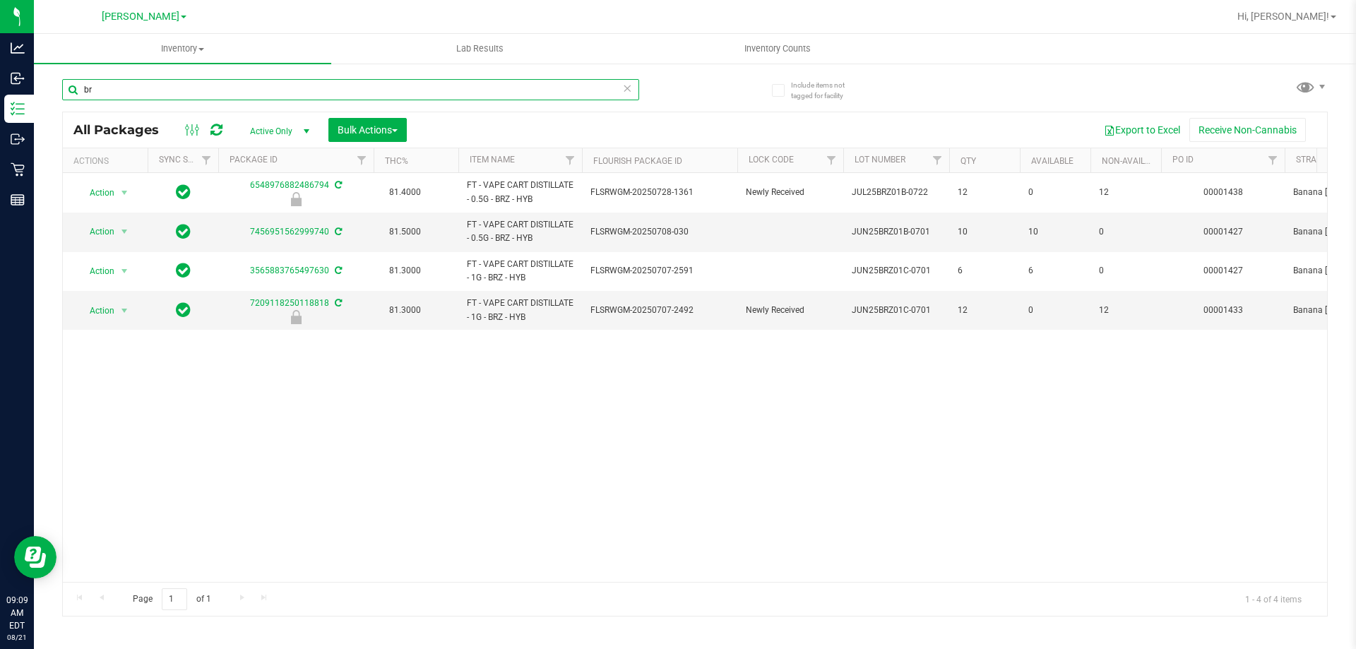
type input "b"
type input "10ct"
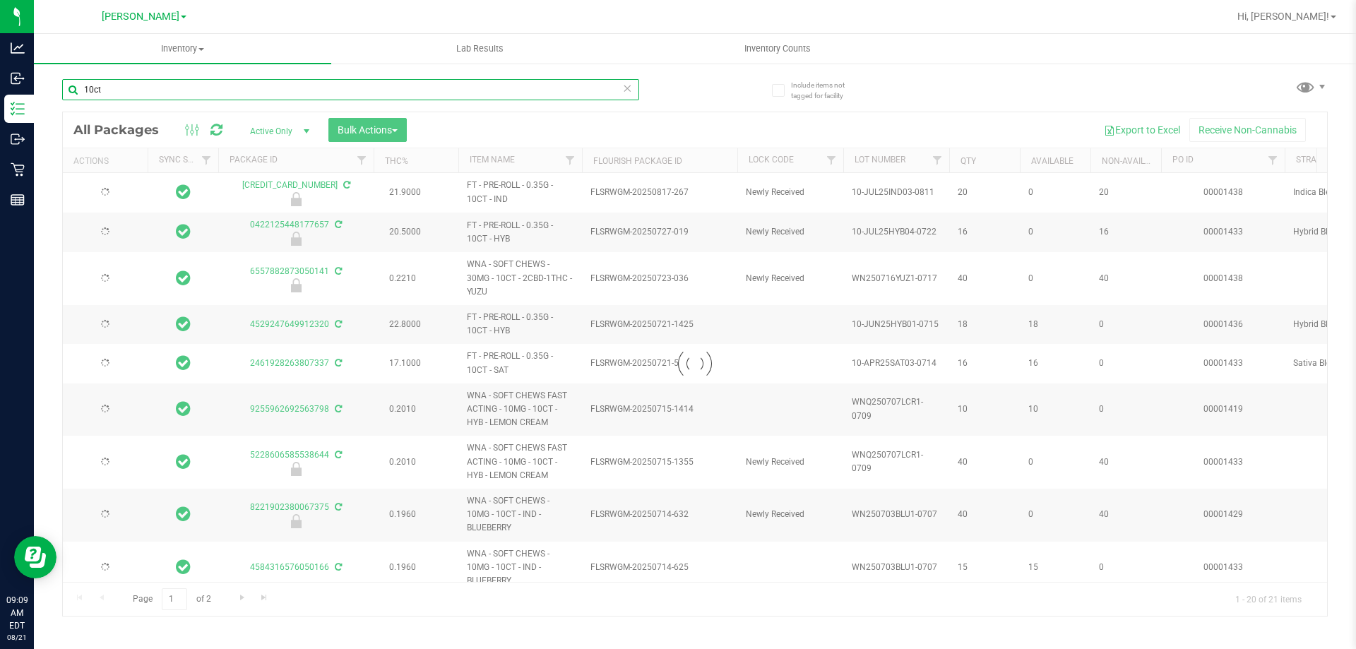
type input "[DATE]"
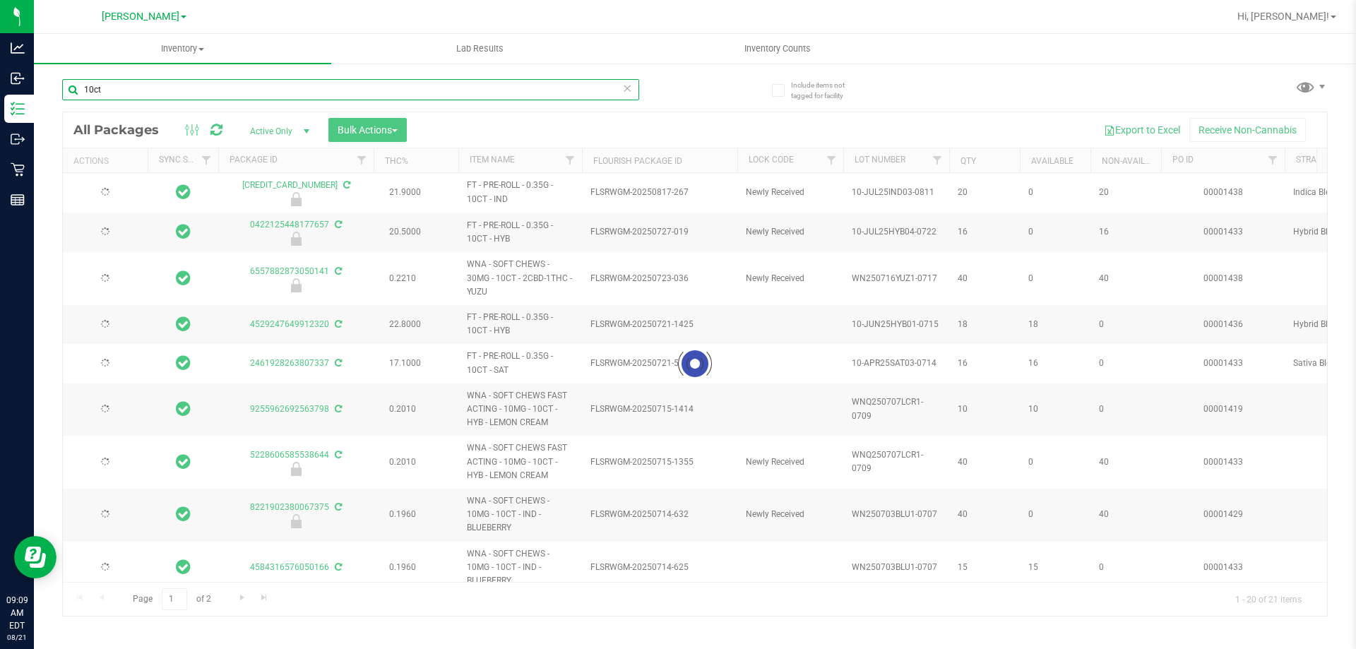
type input "[DATE]"
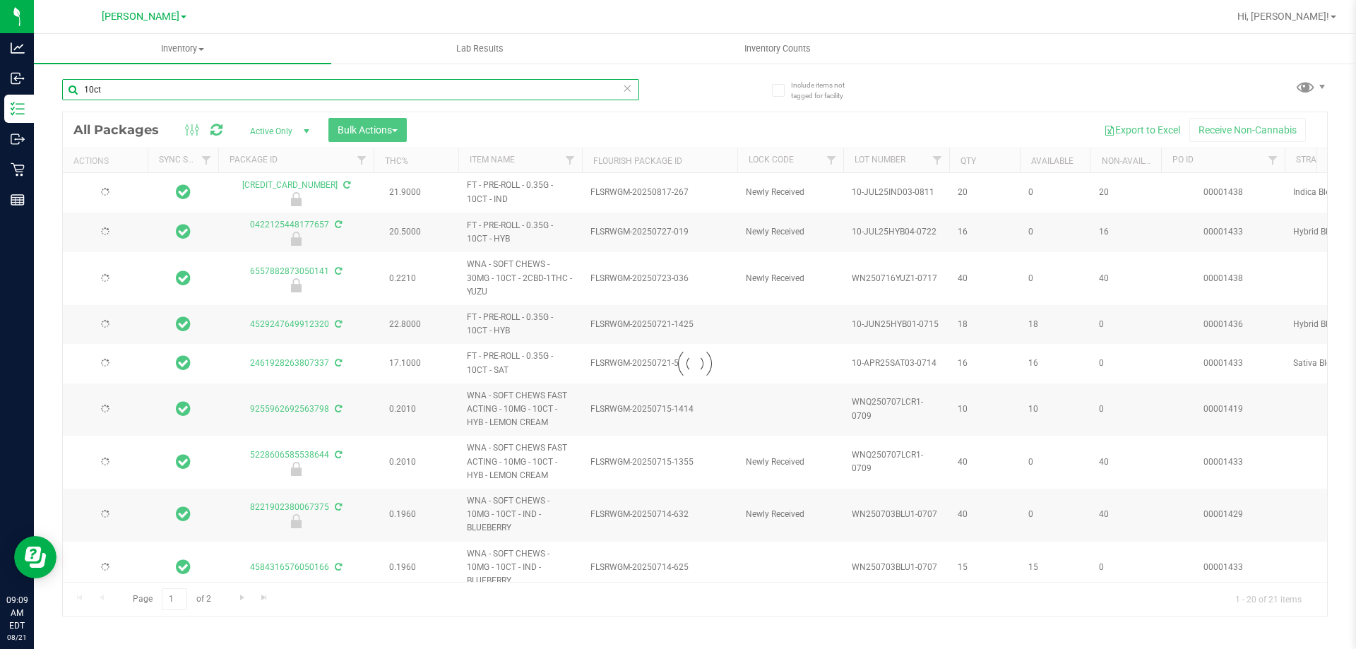
type input "[DATE]"
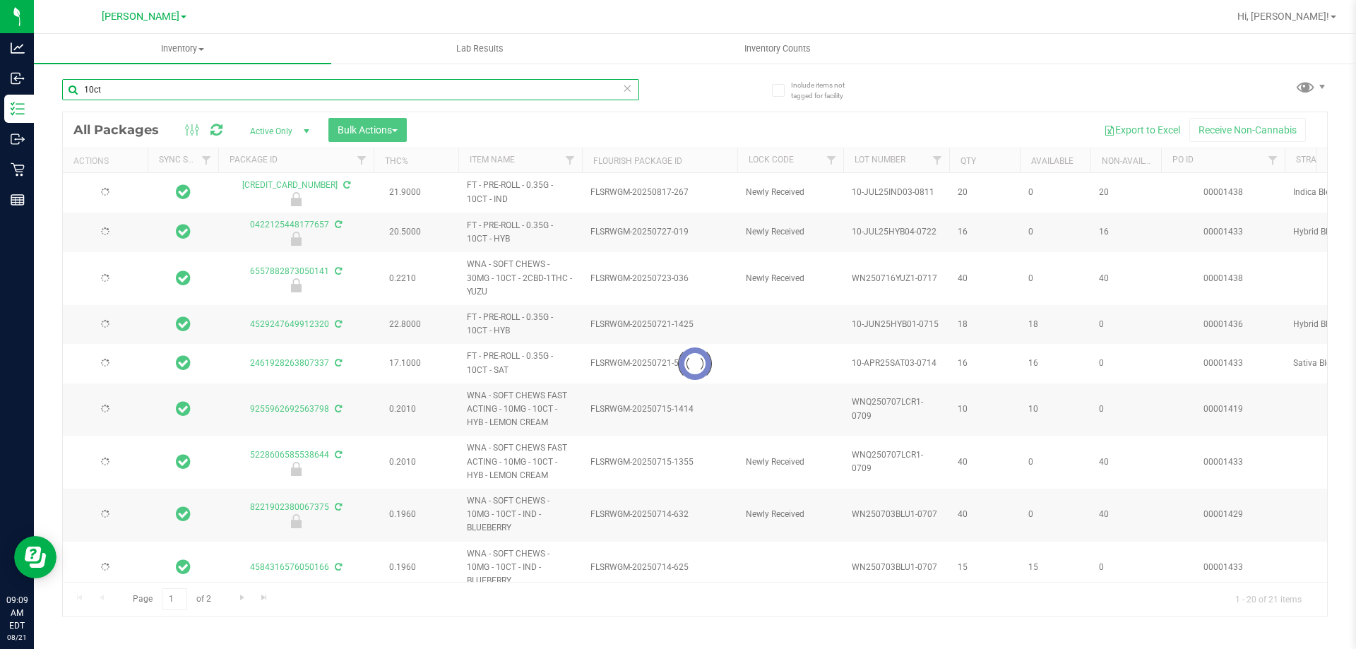
type input "[DATE]"
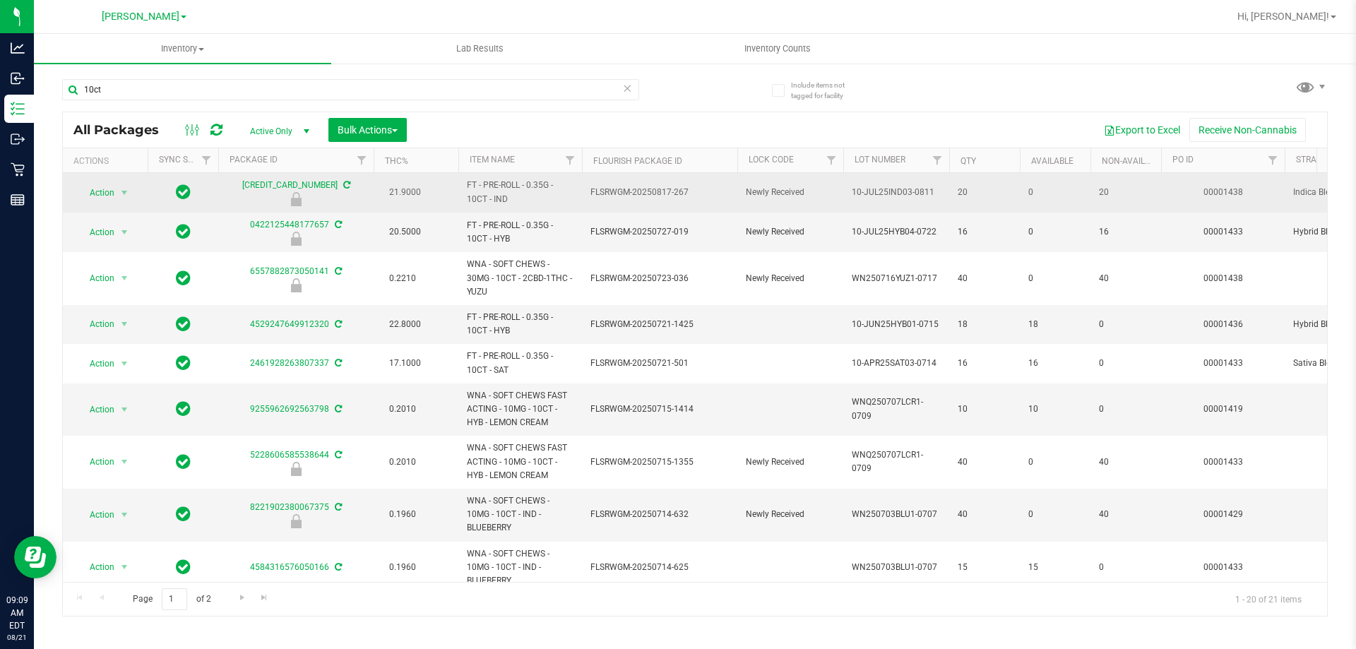
drag, startPoint x: 497, startPoint y: 198, endPoint x: 467, endPoint y: 187, distance: 31.8
click at [467, 187] on span "FT - PRE-ROLL - 0.35G - 10CT - IND" at bounding box center [520, 192] width 107 height 27
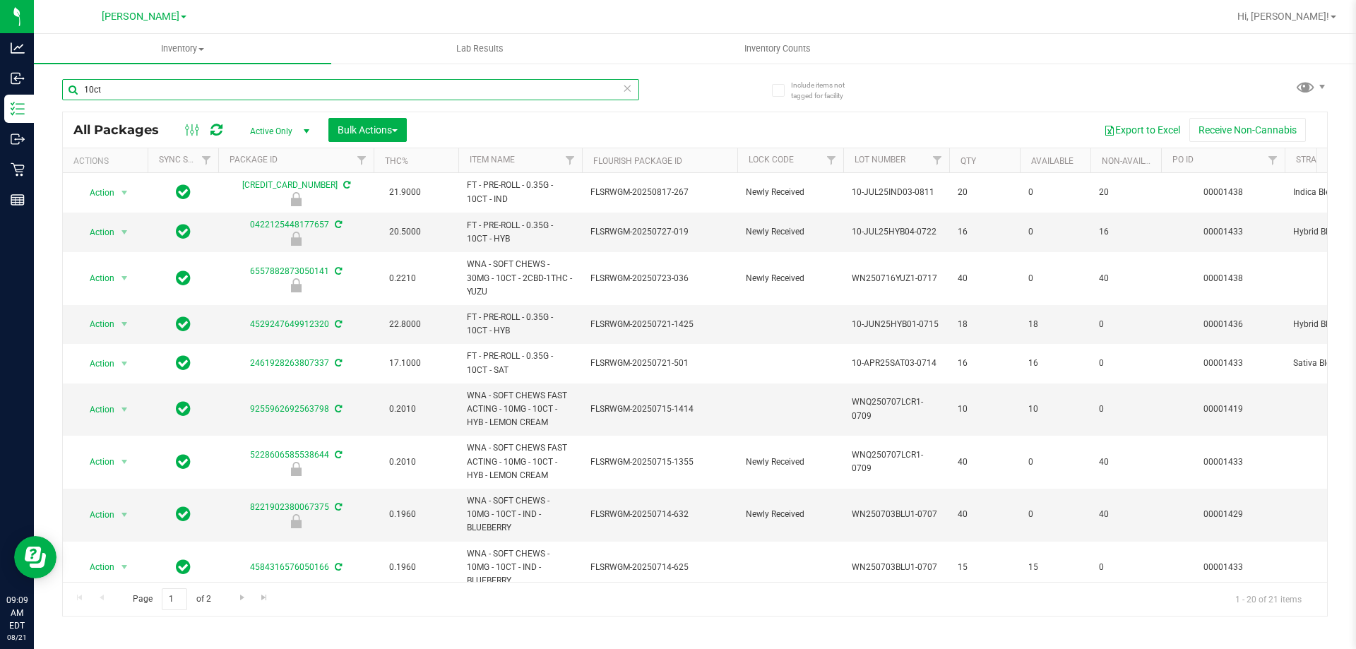
drag, startPoint x: 105, startPoint y: 95, endPoint x: 68, endPoint y: 91, distance: 37.0
click at [68, 91] on input "10ct" at bounding box center [350, 89] width 577 height 21
paste input "FT - PRE-ROLL - 0.35G - 10CT - IND"
type input "FT - PRE-ROLL - 0.35G - 10CT - IND"
